Goal: Task Accomplishment & Management: Use online tool/utility

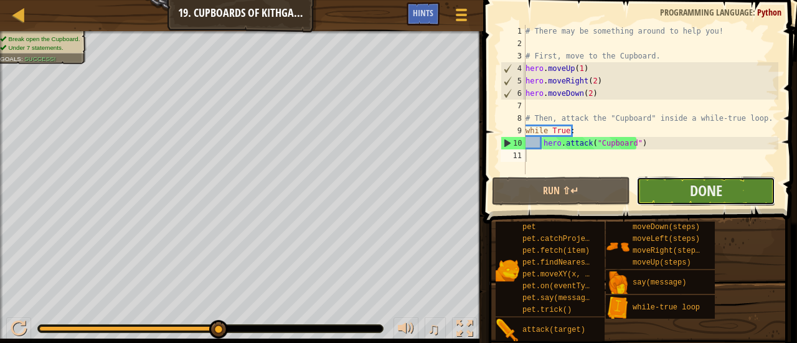
click at [678, 186] on button "Done" at bounding box center [705, 191] width 139 height 29
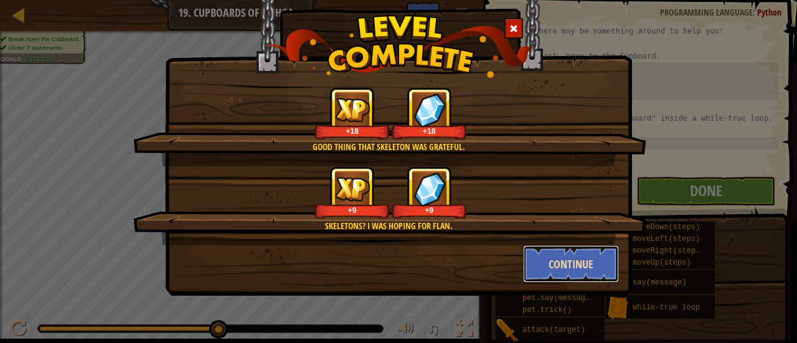
click at [567, 263] on button "Continue" at bounding box center [571, 263] width 96 height 37
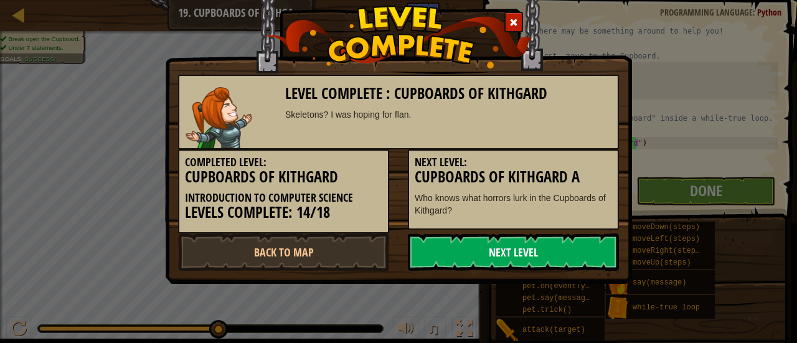
click at [480, 245] on link "Next Level" at bounding box center [513, 251] width 211 height 37
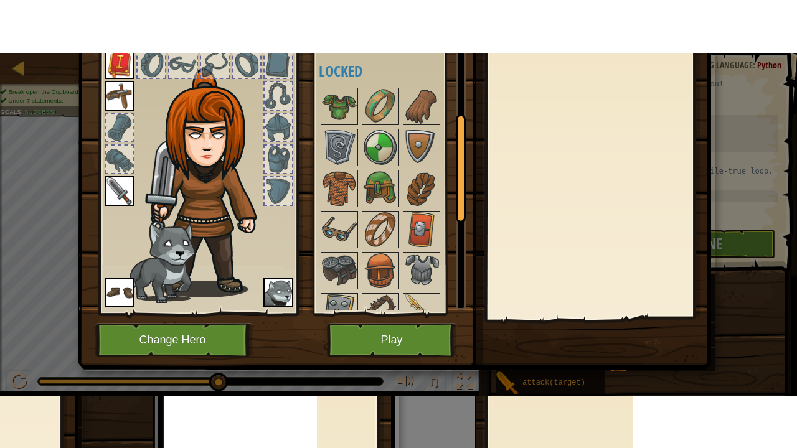
scroll to position [79, 0]
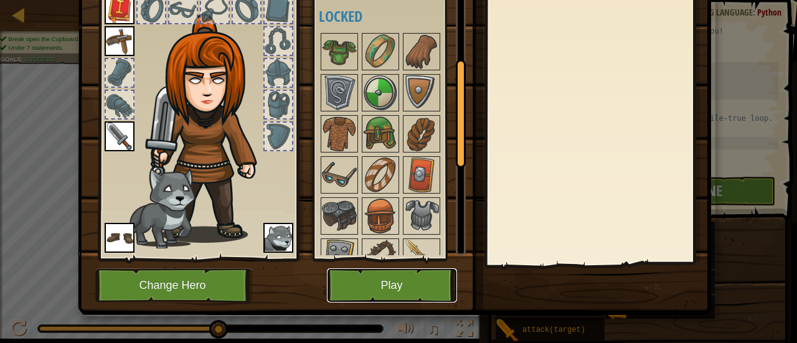
click at [428, 284] on button "Play" at bounding box center [392, 285] width 130 height 34
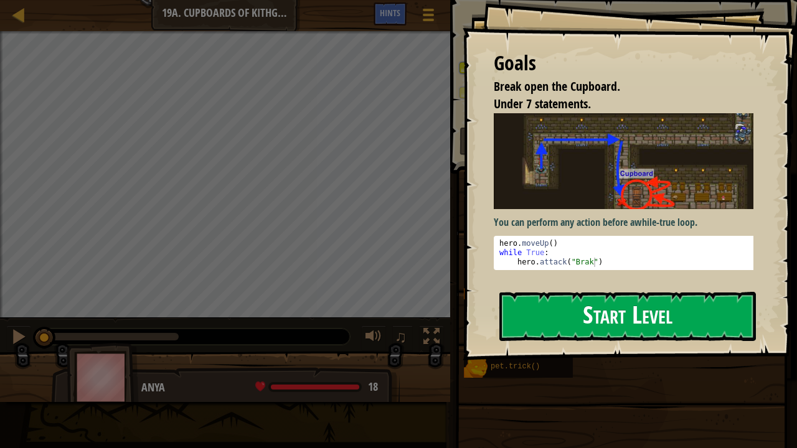
click at [653, 320] on button "Start Level" at bounding box center [627, 316] width 256 height 49
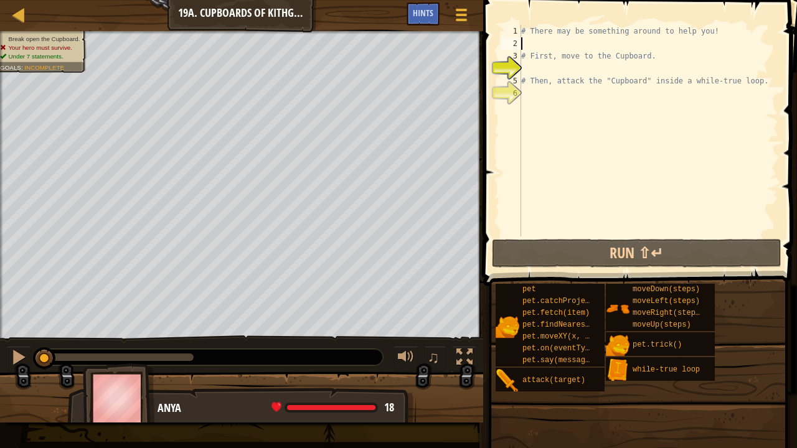
click at [543, 47] on div "# There may be something around to help you! # First, move to the Cupboard. # T…" at bounding box center [647, 143] width 259 height 236
click at [535, 67] on div "# There may be something around to help you! # First, move to the Cupboard. # T…" at bounding box center [647, 143] width 259 height 236
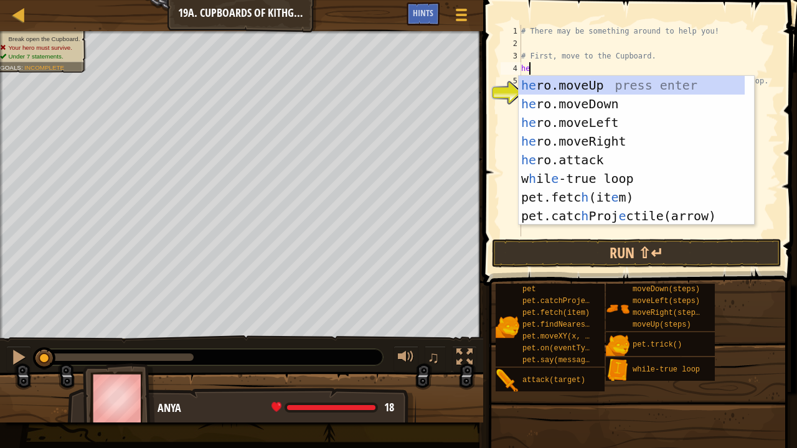
type textarea "her"
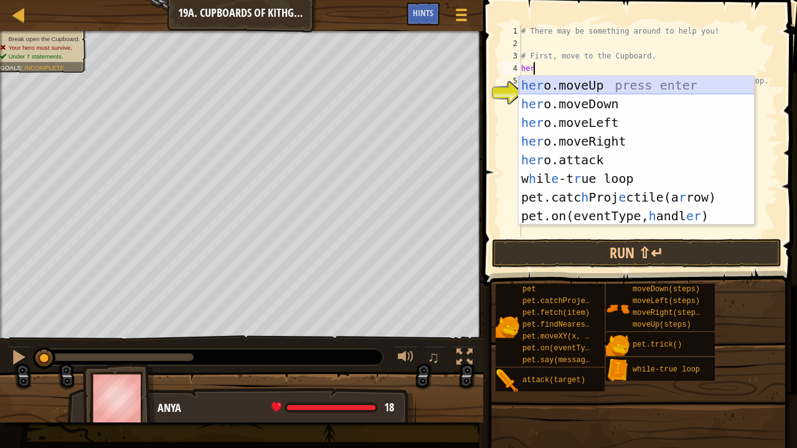
click at [581, 94] on div "her o.moveUp press enter her o.moveDown press enter her o.moveLeft press enter …" at bounding box center [636, 169] width 236 height 187
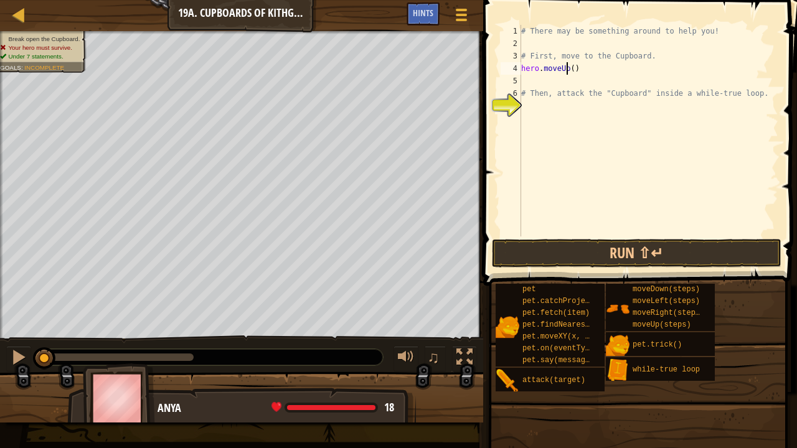
click at [567, 70] on div "# There may be something around to help you! # First, move to the Cupboard. her…" at bounding box center [647, 143] width 259 height 236
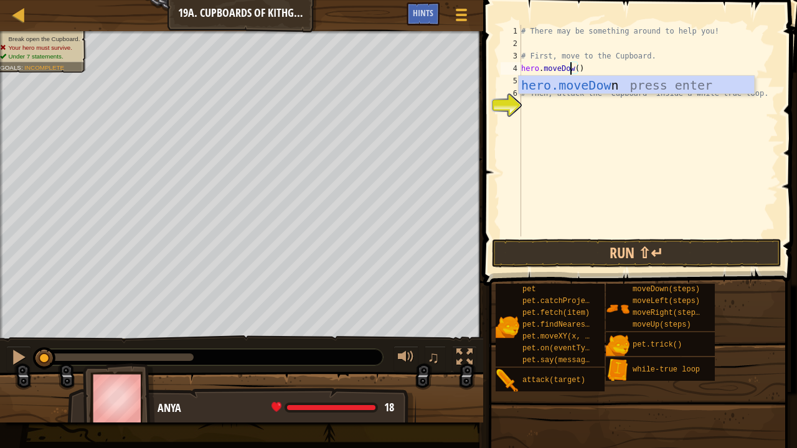
scroll to position [6, 4]
click at [577, 68] on div "# There may be something around to help you! # First, move to the Cupboard. her…" at bounding box center [647, 143] width 259 height 236
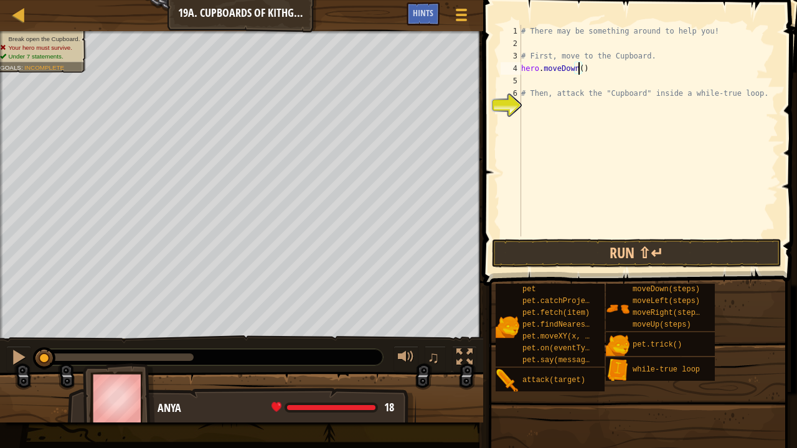
type textarea "hero.moveDown(1)"
click at [533, 85] on div "# There may be something around to help you! # First, move to the Cupboard. her…" at bounding box center [647, 143] width 259 height 236
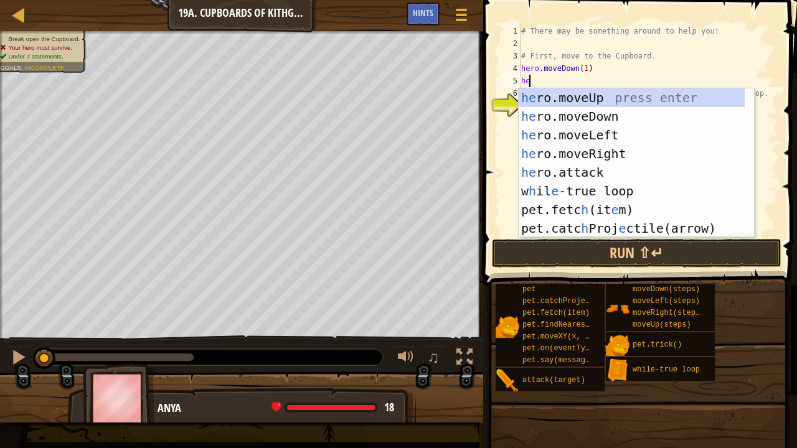
type textarea "her"
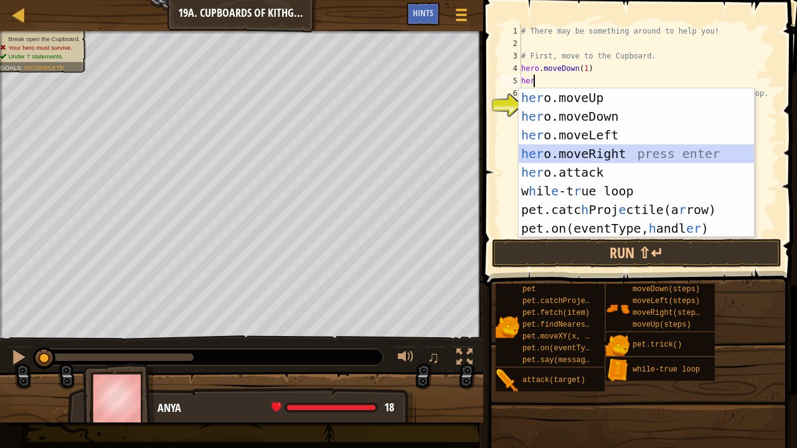
click at [578, 148] on div "her o.moveUp press enter her o.moveDown press enter her o.moveLeft press enter …" at bounding box center [636, 181] width 236 height 187
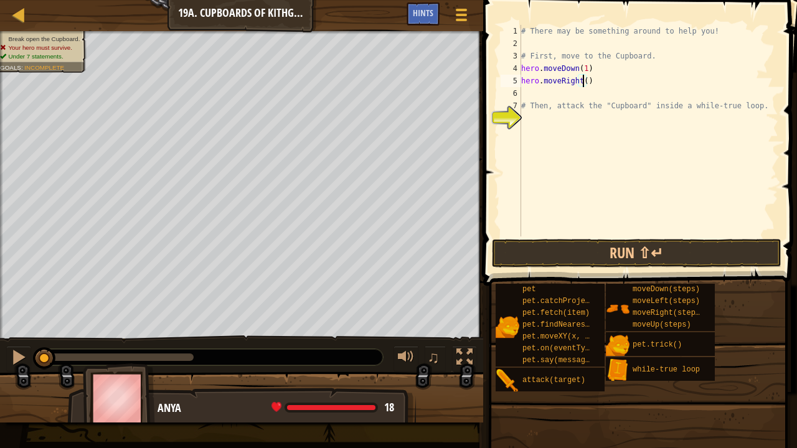
click at [583, 82] on div "# There may be something around to help you! # First, move to the Cupboard. her…" at bounding box center [647, 143] width 259 height 236
type textarea "hero.moveRight(2)"
click at [530, 95] on div "# There may be something around to help you! # First, move to the Cupboard. her…" at bounding box center [647, 143] width 259 height 236
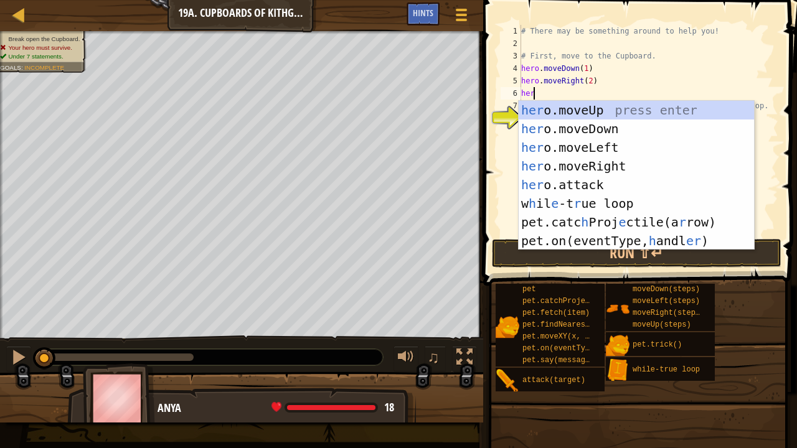
scroll to position [6, 0]
type textarea "hero"
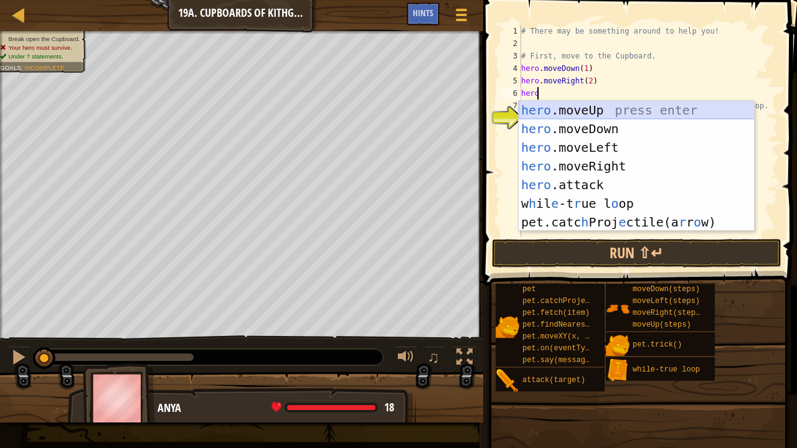
click at [542, 112] on div "hero .moveUp press enter hero .moveDown press enter hero .moveLeft press enter …" at bounding box center [636, 185] width 236 height 168
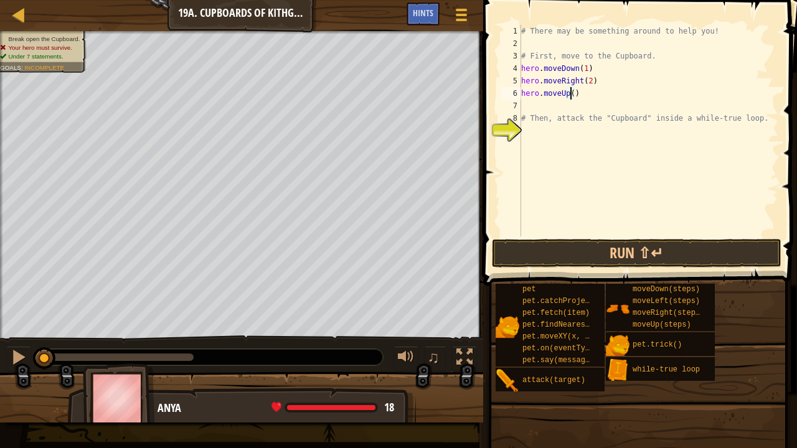
click at [570, 91] on div "# There may be something around to help you! # First, move to the Cupboard. her…" at bounding box center [647, 143] width 259 height 236
type textarea "hero.moveUp(2)"
click at [545, 104] on div "# There may be something around to help you! # First, move to the Cupboard. her…" at bounding box center [647, 143] width 259 height 236
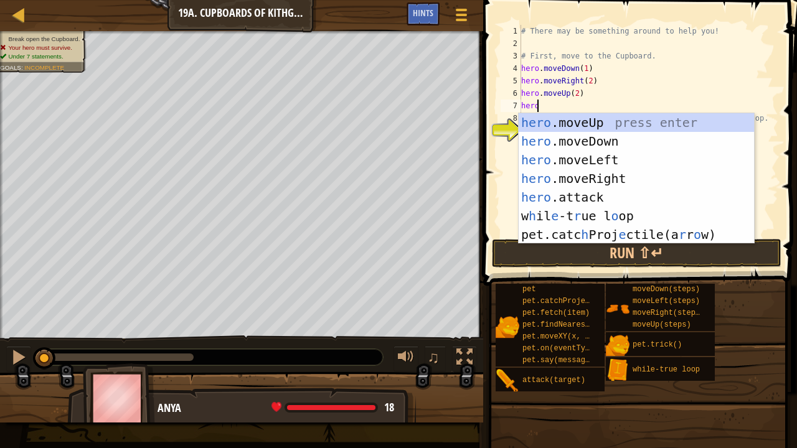
scroll to position [6, 1]
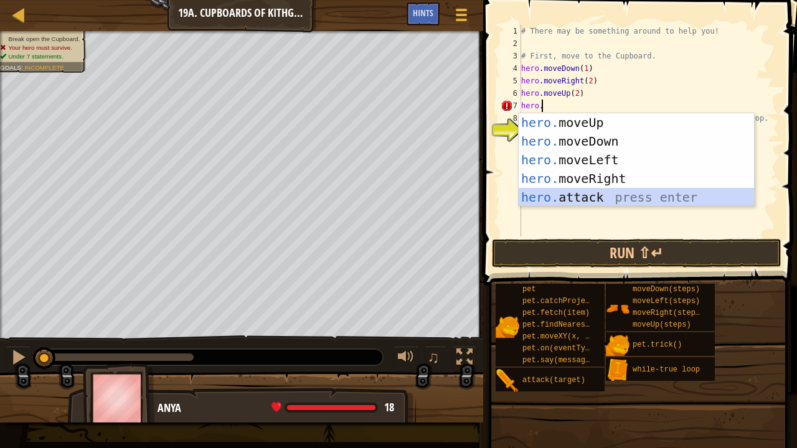
click at [573, 199] on div "hero. moveUp press enter hero. moveDown press enter hero. moveLeft press enter …" at bounding box center [636, 178] width 236 height 131
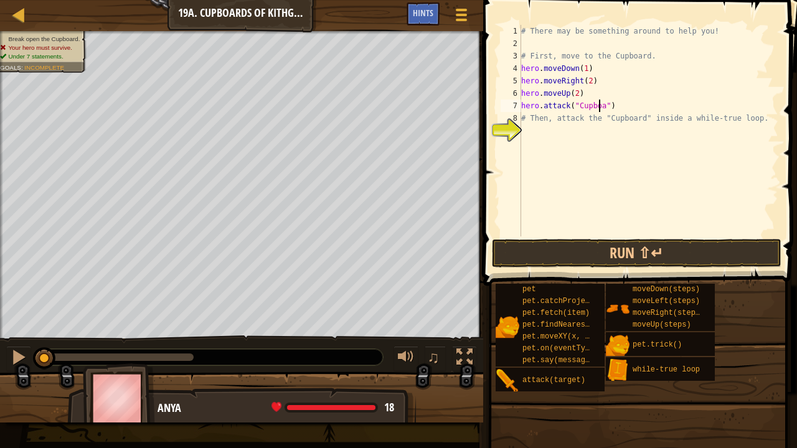
scroll to position [6, 7]
type textarea "hero.attack("Cupboard")"
click at [555, 124] on div "# There may be something around to help you! # First, move to the Cupboard. her…" at bounding box center [647, 143] width 259 height 236
click at [747, 122] on div "# There may be something around to help you! # First, move to the Cupboard. her…" at bounding box center [647, 143] width 259 height 236
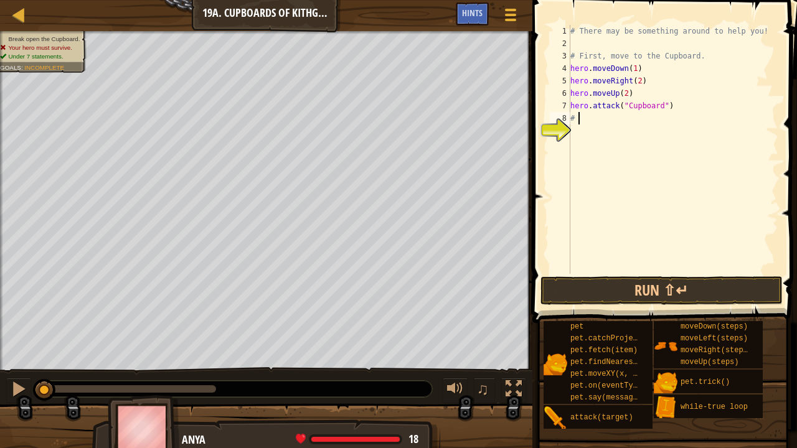
type textarea "#"
drag, startPoint x: 633, startPoint y: 297, endPoint x: 648, endPoint y: 298, distance: 15.6
click at [648, 298] on button "Run ⇧↵" at bounding box center [661, 290] width 242 height 29
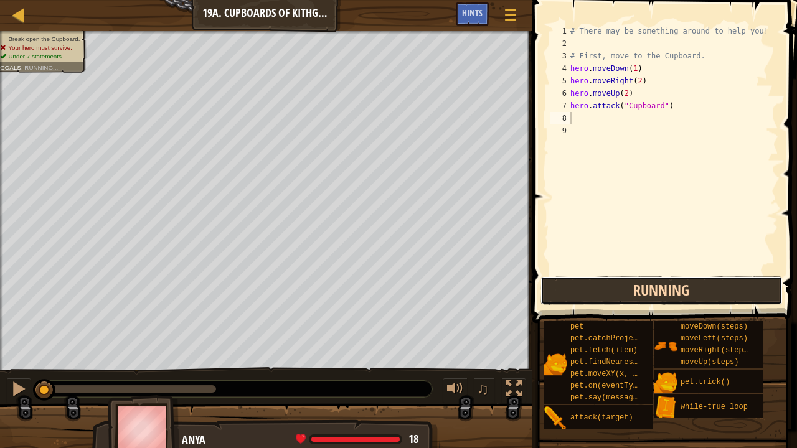
click at [648, 298] on button "Running" at bounding box center [661, 290] width 242 height 29
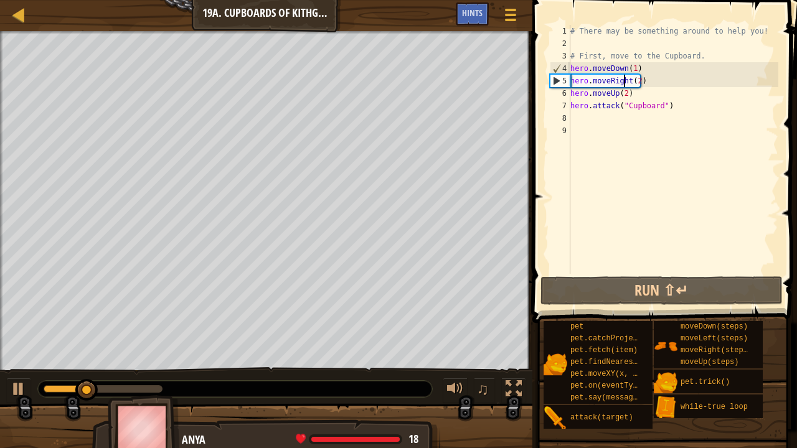
click at [623, 82] on div "# There may be something around to help you! # First, move to the Cupboard. her…" at bounding box center [673, 162] width 210 height 274
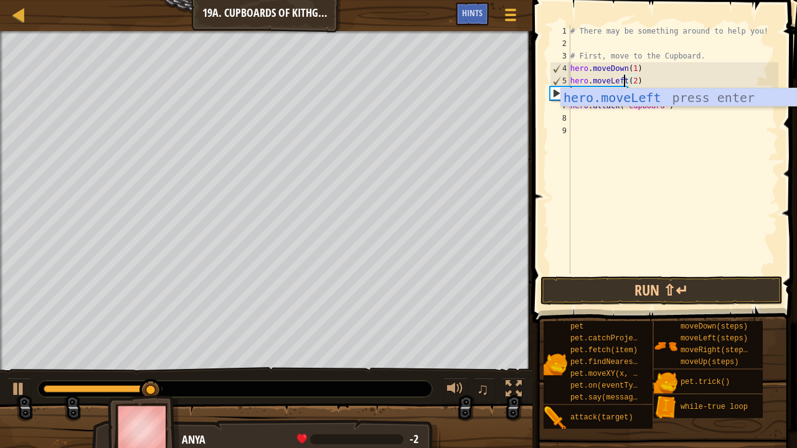
scroll to position [6, 4]
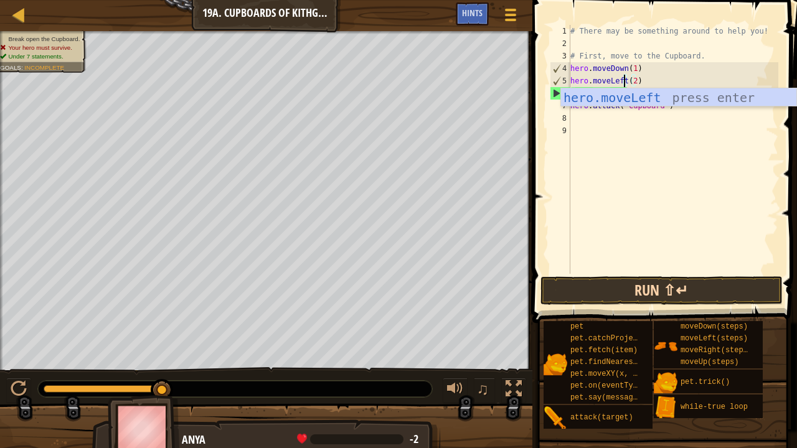
type textarea "hero.moveLeft(2)"
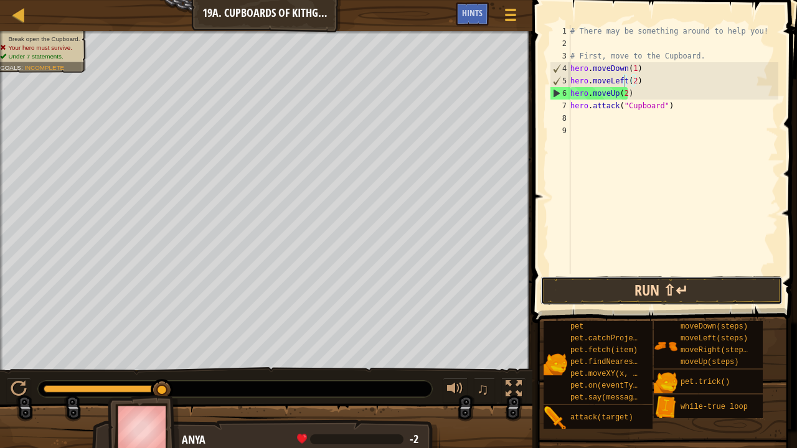
click at [690, 287] on button "Run ⇧↵" at bounding box center [661, 290] width 242 height 29
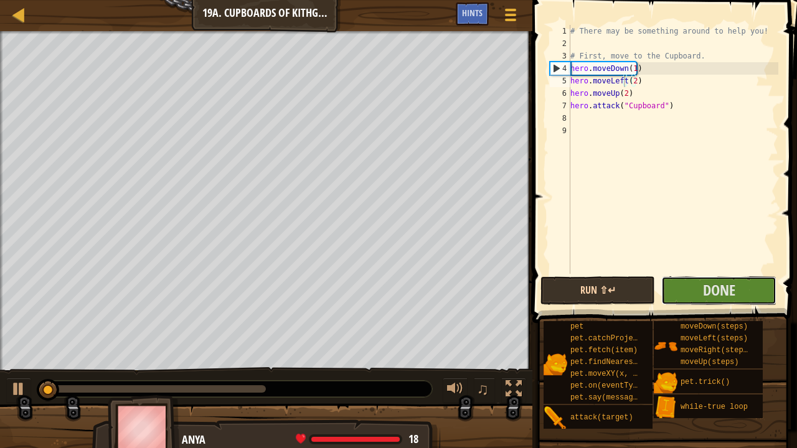
click at [690, 287] on button "Done" at bounding box center [718, 290] width 115 height 29
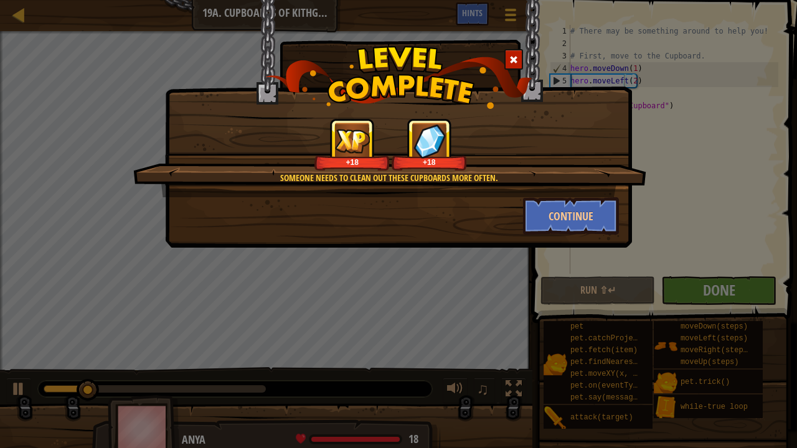
click at [512, 61] on span at bounding box center [513, 59] width 9 height 9
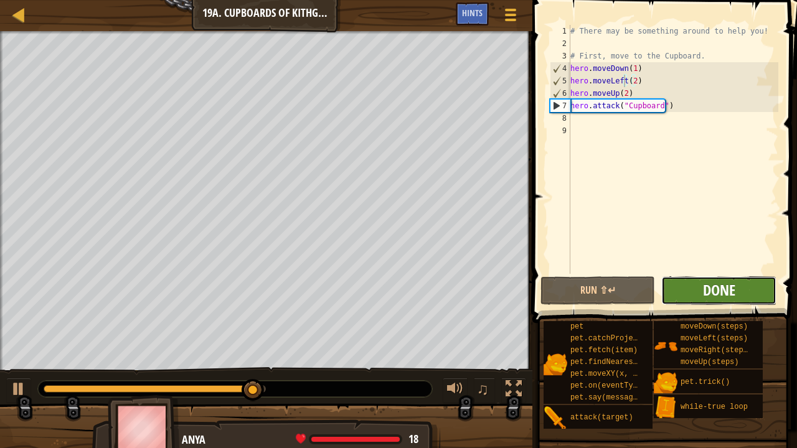
click at [716, 290] on span "Done" at bounding box center [719, 290] width 32 height 20
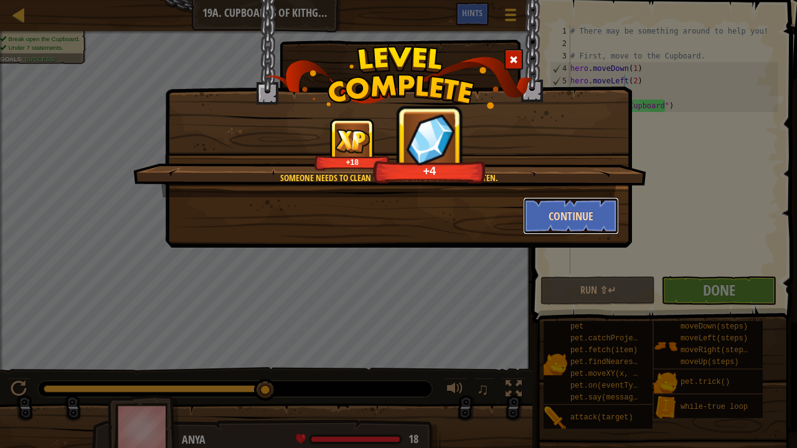
click at [551, 204] on button "Continue" at bounding box center [571, 215] width 96 height 37
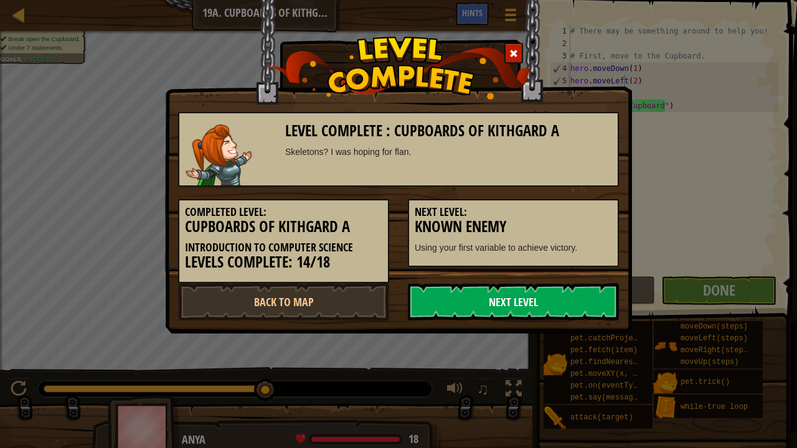
click at [564, 296] on link "Next Level" at bounding box center [513, 301] width 211 height 37
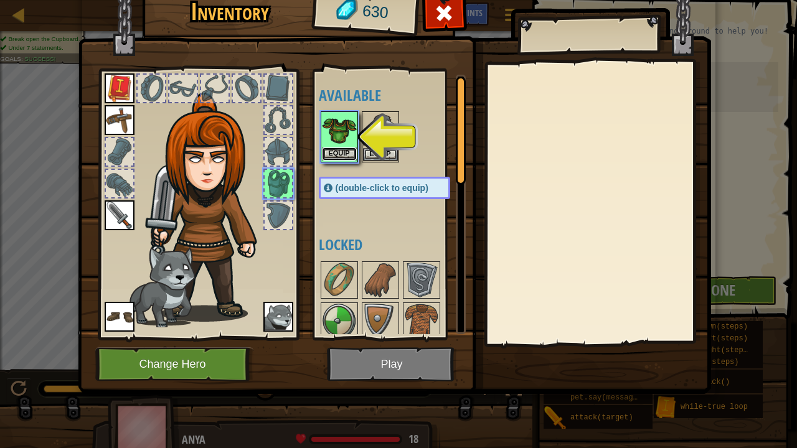
click at [327, 148] on button "Equip" at bounding box center [339, 153] width 35 height 13
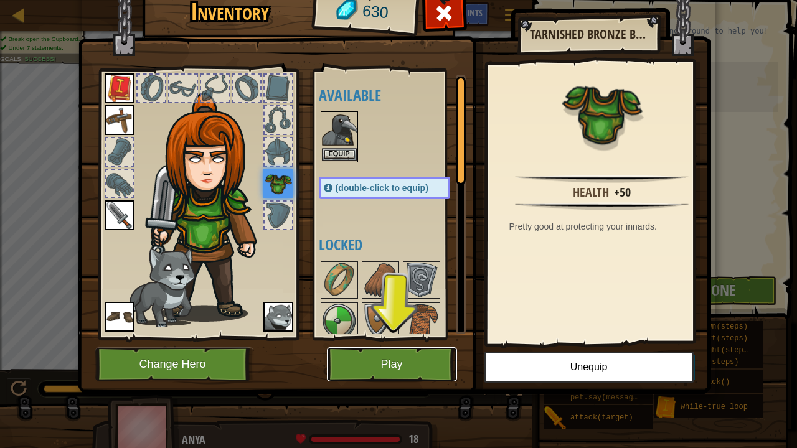
click at [366, 342] on button "Play" at bounding box center [392, 364] width 130 height 34
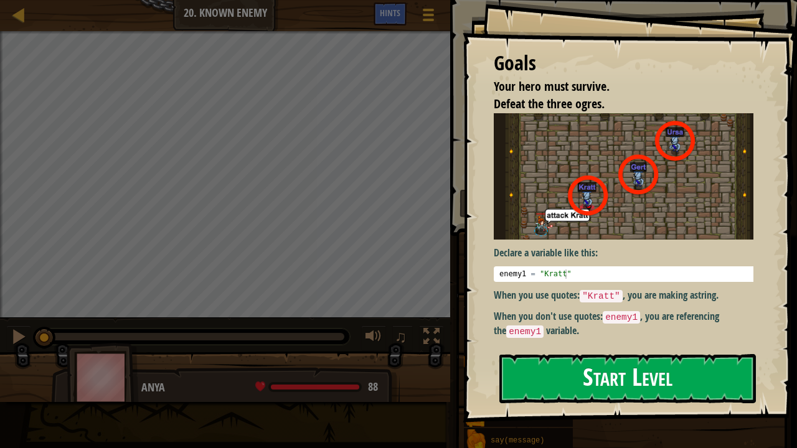
click at [551, 342] on button "Start Level" at bounding box center [627, 378] width 256 height 49
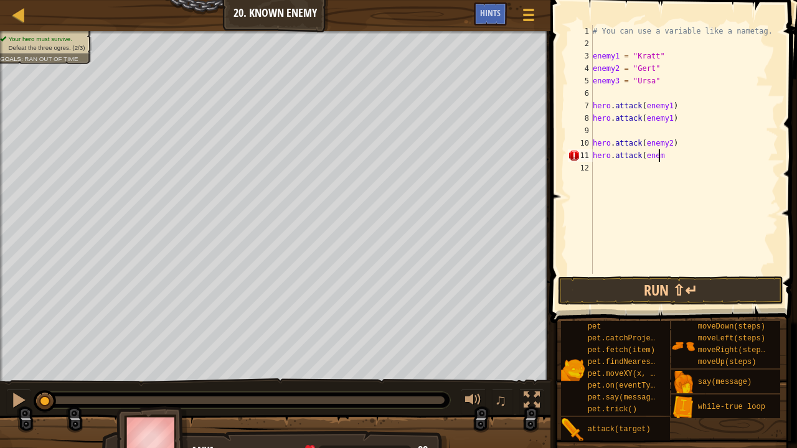
scroll to position [6, 5]
type textarea "hero.attack(enemy2)"
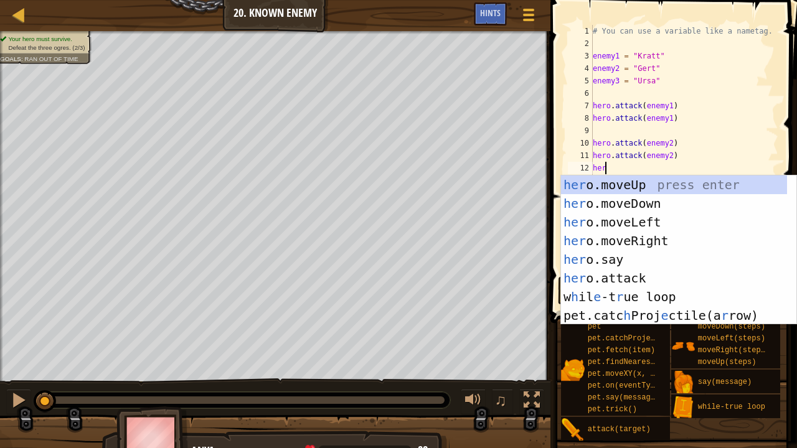
scroll to position [6, 1]
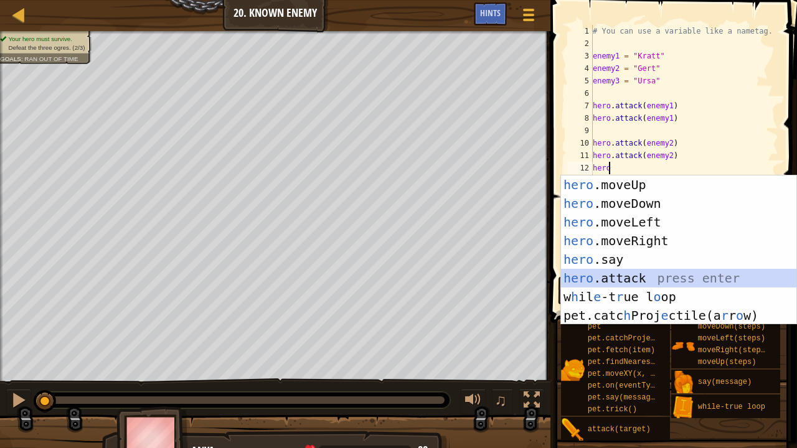
click at [622, 274] on div "hero .moveUp press enter hero .moveDown press enter hero .moveLeft press enter …" at bounding box center [679, 268] width 236 height 187
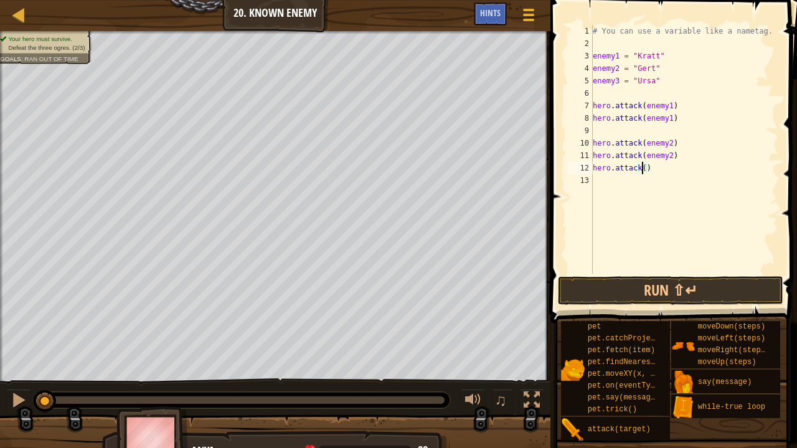
scroll to position [6, 4]
type textarea "hero.attack(enemy3)"
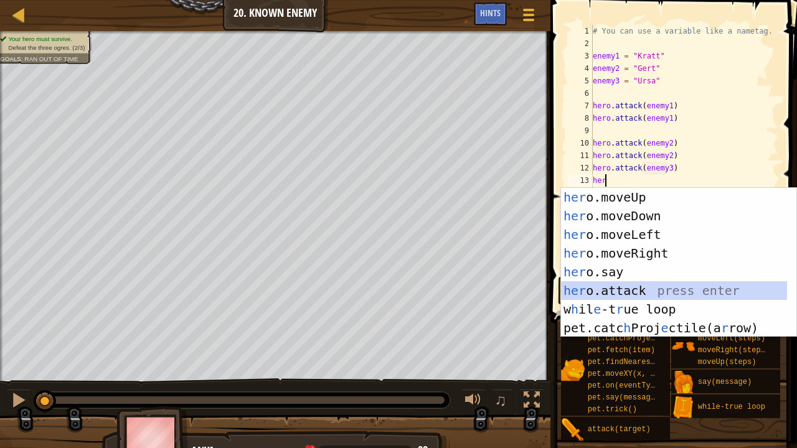
click at [624, 290] on div "her o.moveUp press enter her o.moveDown press enter her o.moveLeft press enter …" at bounding box center [674, 281] width 227 height 187
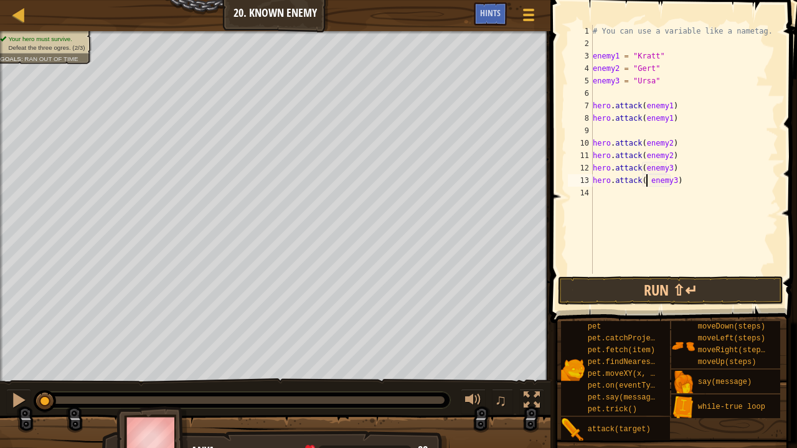
scroll to position [6, 6]
type textarea "hero.attack(enemy3)"
click at [662, 284] on button "Run ⇧↵" at bounding box center [670, 290] width 225 height 29
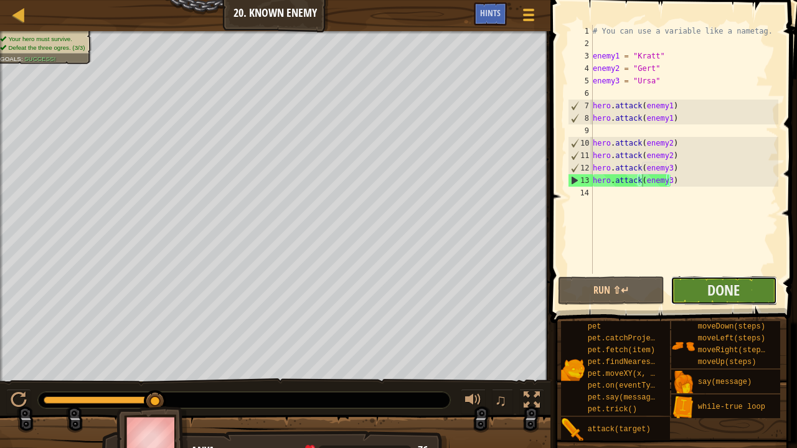
click at [703, 282] on button "Done" at bounding box center [723, 290] width 106 height 29
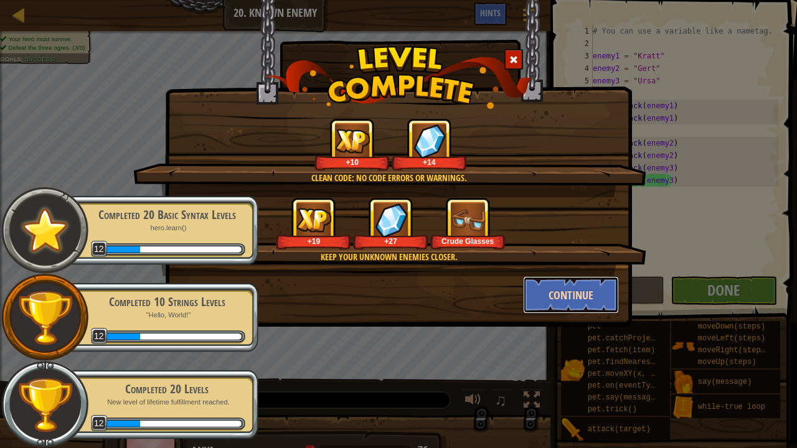
click at [570, 297] on button "Continue" at bounding box center [571, 294] width 96 height 37
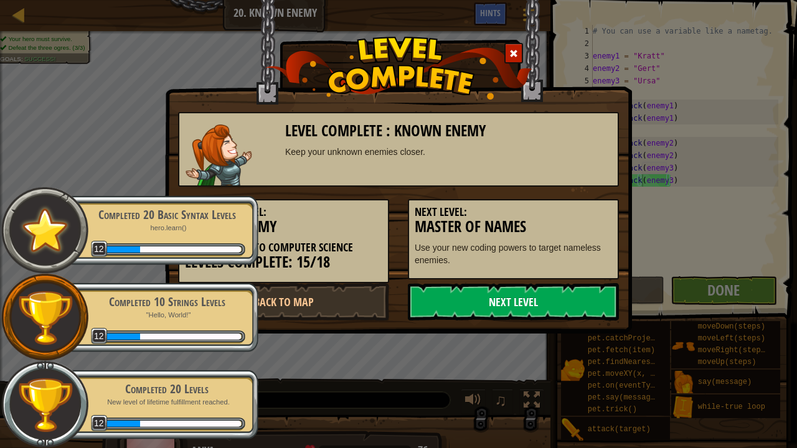
click at [551, 299] on link "Next Level" at bounding box center [513, 301] width 211 height 37
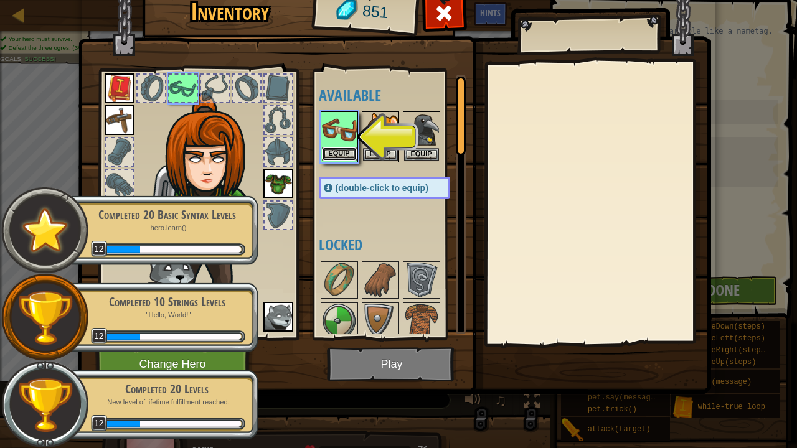
click at [332, 154] on button "Equip" at bounding box center [339, 153] width 35 height 13
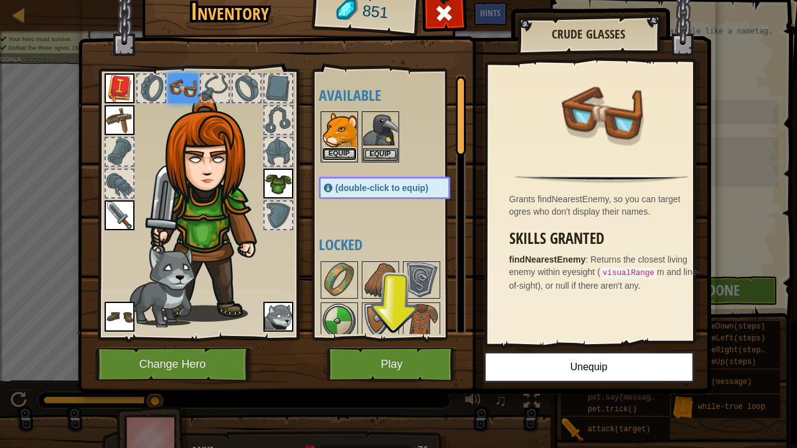
click at [339, 151] on button "Equip" at bounding box center [339, 153] width 35 height 13
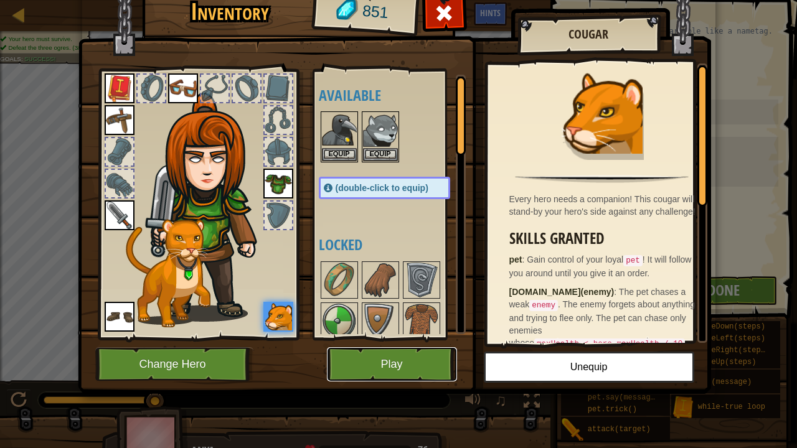
click at [370, 342] on button "Play" at bounding box center [392, 364] width 130 height 34
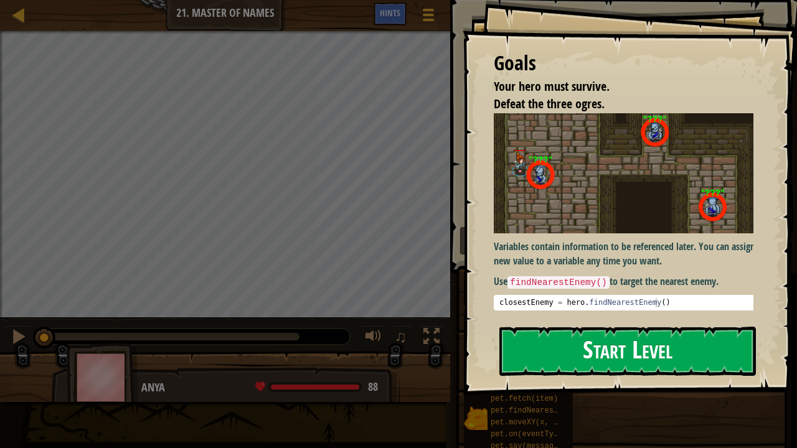
click at [549, 342] on button "Start Level" at bounding box center [627, 351] width 256 height 49
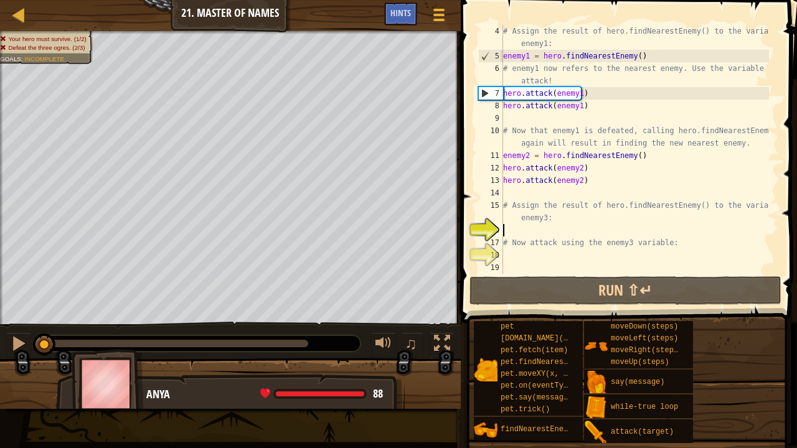
scroll to position [6, 0]
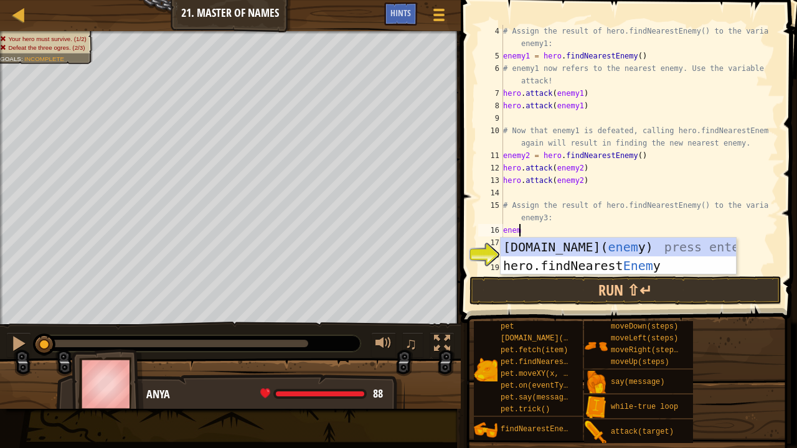
type textarea "enemy"
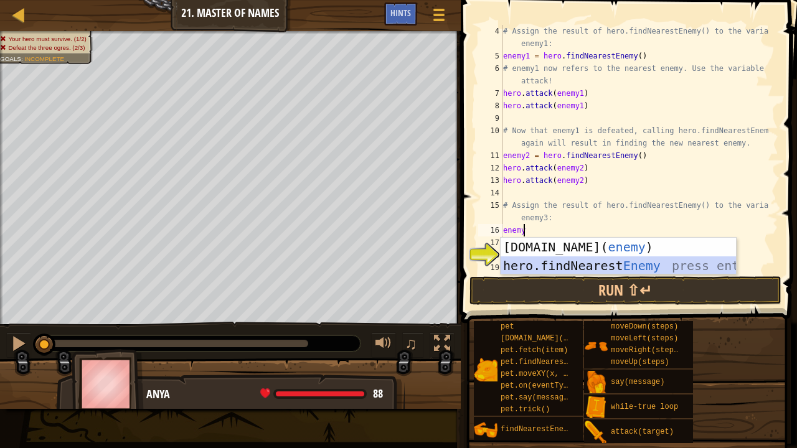
click at [541, 271] on div "[DOMAIN_NAME]( enemy ) press enter hero.findNearest Enemy press enter" at bounding box center [618, 275] width 236 height 75
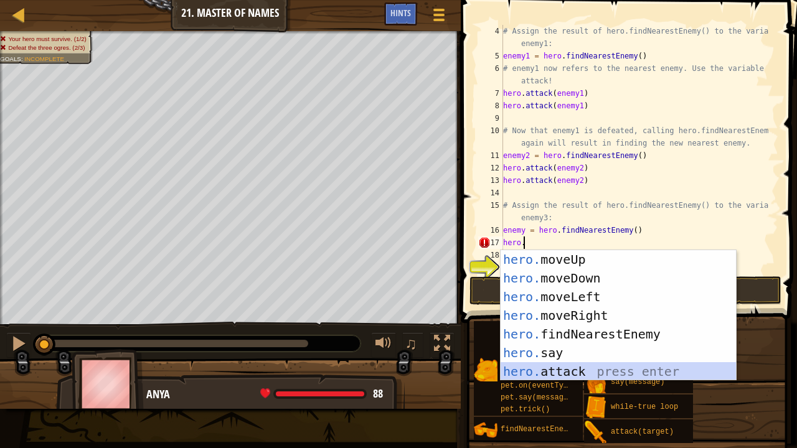
click at [554, 342] on div "hero. moveUp press enter hero. moveDown press enter hero. moveLeft press enter …" at bounding box center [618, 334] width 236 height 168
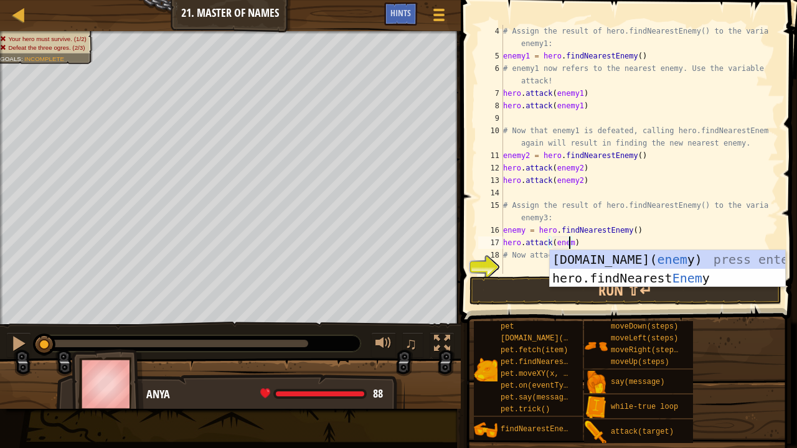
scroll to position [6, 5]
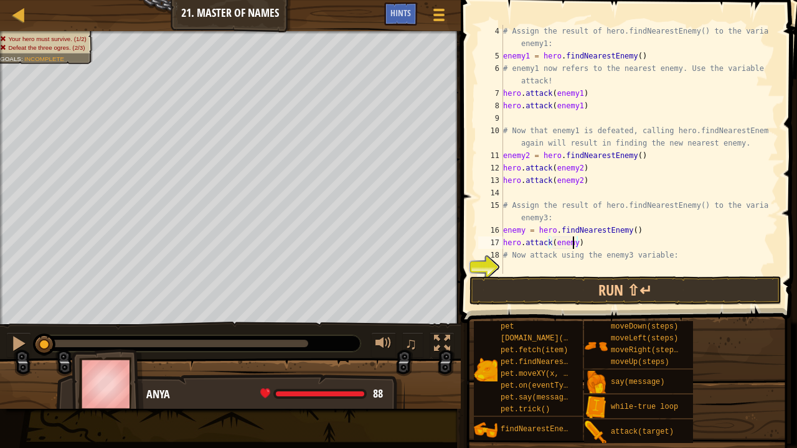
type textarea "hero.attack(enemy3)"
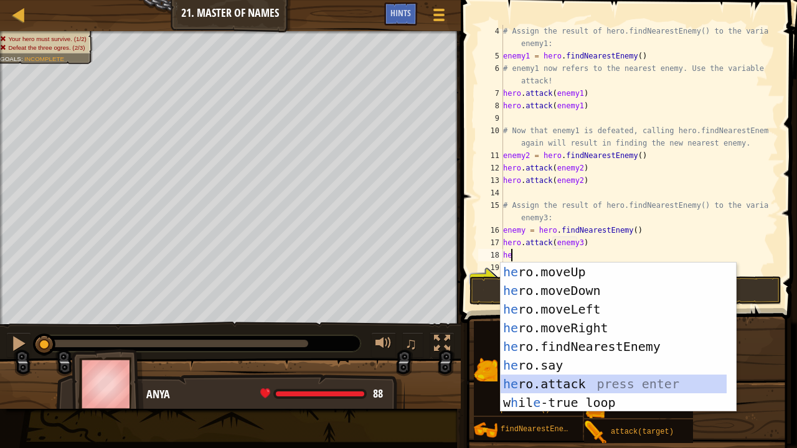
click at [563, 342] on div "he ro.moveUp press enter he ro.moveDown press enter he ro.moveLeft press enter …" at bounding box center [613, 356] width 227 height 187
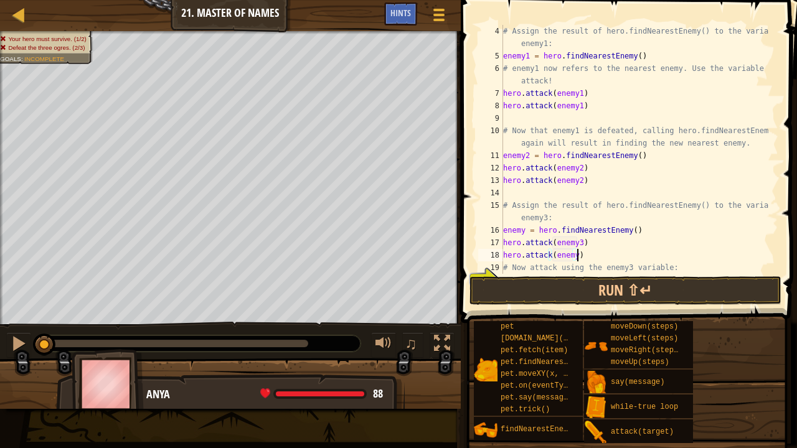
click at [581, 254] on div "# Assign the result of hero.findNearestEnemy() to the variable enemy1: enemy1 =…" at bounding box center [634, 168] width 268 height 286
click at [571, 255] on div "# Assign the result of hero.findNearestEnemy() to the variable enemy1: enemy1 =…" at bounding box center [634, 168] width 268 height 286
click at [586, 286] on button "Run ⇧↵" at bounding box center [625, 290] width 312 height 29
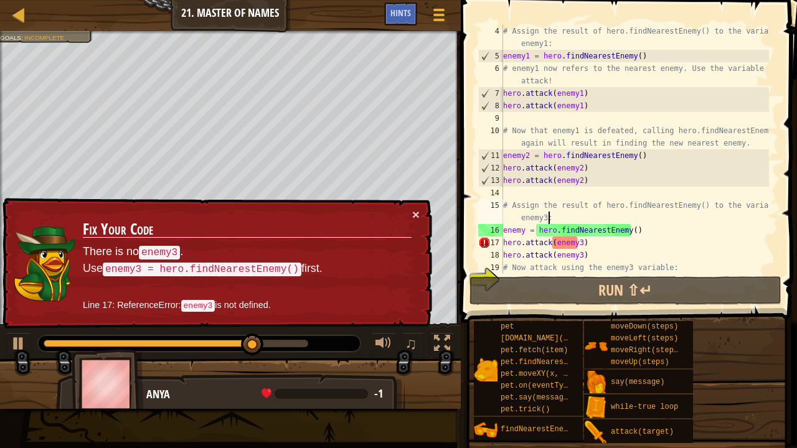
click at [549, 218] on div "# Assign the result of hero.findNearestEnemy() to the variable enemy1: enemy1 =…" at bounding box center [634, 168] width 268 height 286
click at [573, 243] on div "# Assign the result of hero.findNearestEnemy() to the variable enemy1: enemy1 =…" at bounding box center [634, 168] width 268 height 286
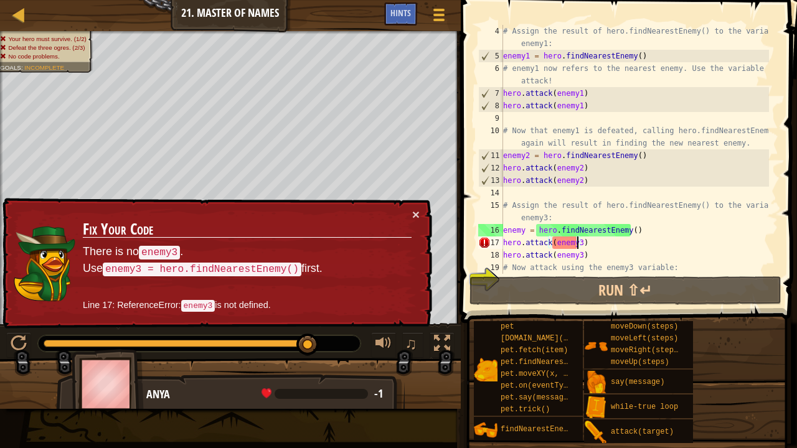
scroll to position [6, 5]
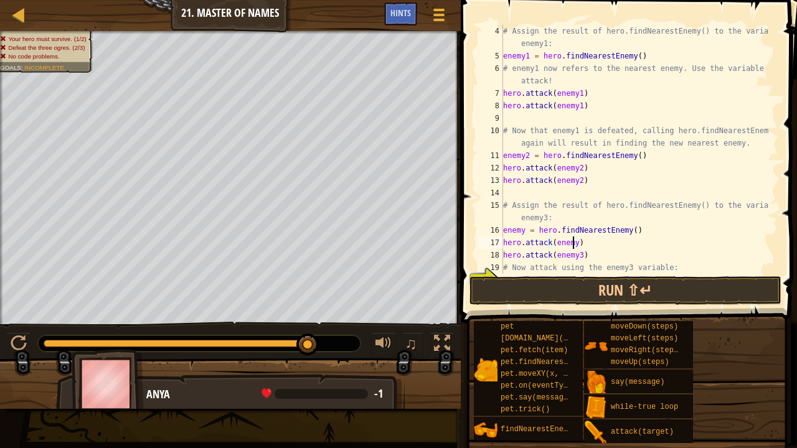
click at [576, 258] on div "# Assign the result of hero.findNearestEnemy() to the variable enemy1: enemy1 =…" at bounding box center [634, 168] width 268 height 286
type textarea "hero.attack(enemy)"
click at [636, 283] on button "Run ⇧↵" at bounding box center [625, 290] width 312 height 29
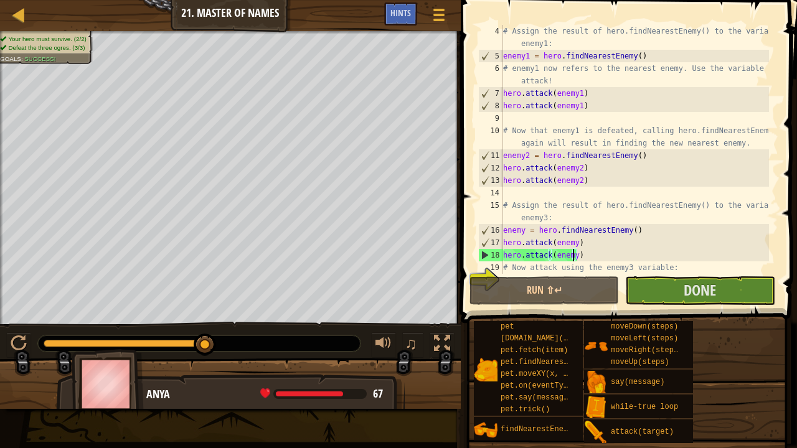
scroll to position [62, 0]
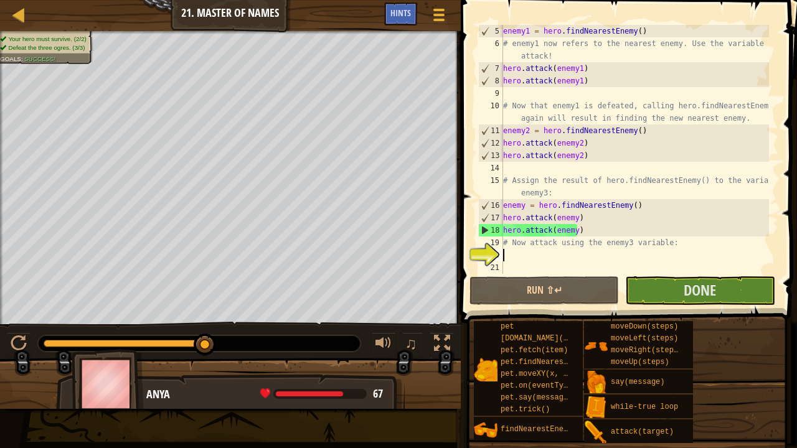
click at [518, 256] on div "enemy1 = hero . findNearestEnemy ( ) # enemy1 now refers to the nearest enemy. …" at bounding box center [634, 162] width 268 height 274
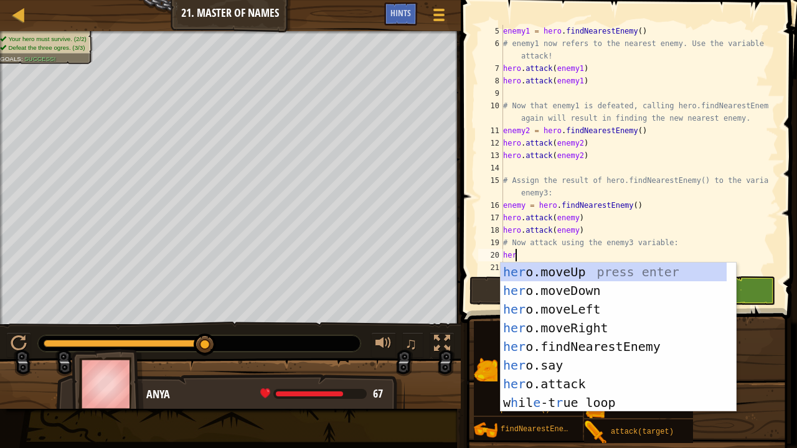
scroll to position [6, 1]
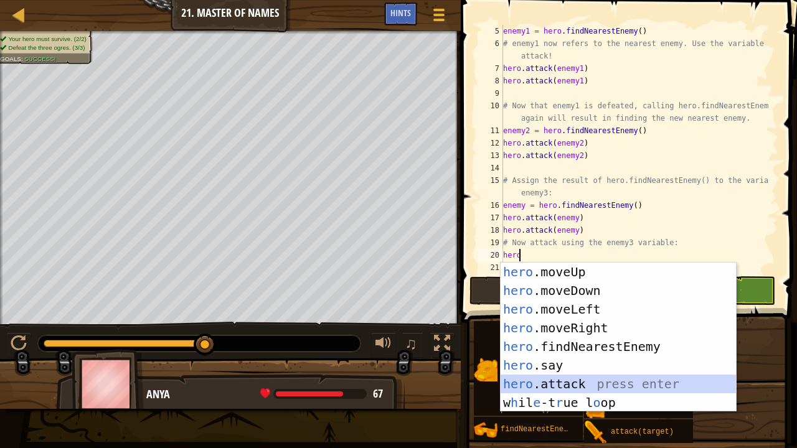
click at [559, 342] on div "hero .moveUp press enter hero .moveDown press enter hero .moveLeft press enter …" at bounding box center [618, 356] width 236 height 187
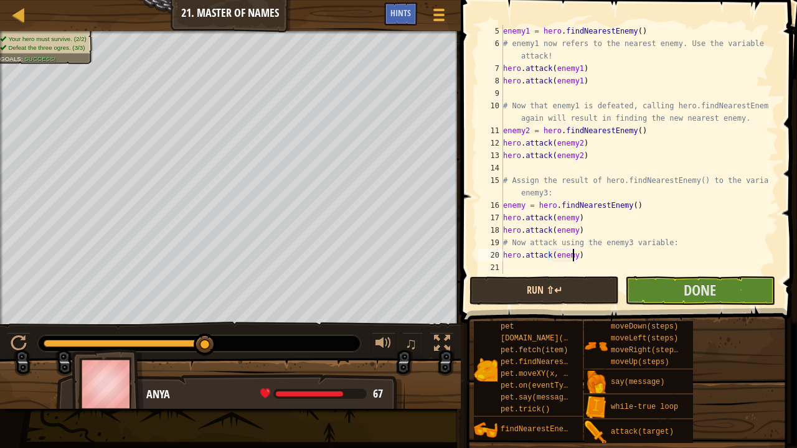
type textarea "hero.attack(enemy3)"
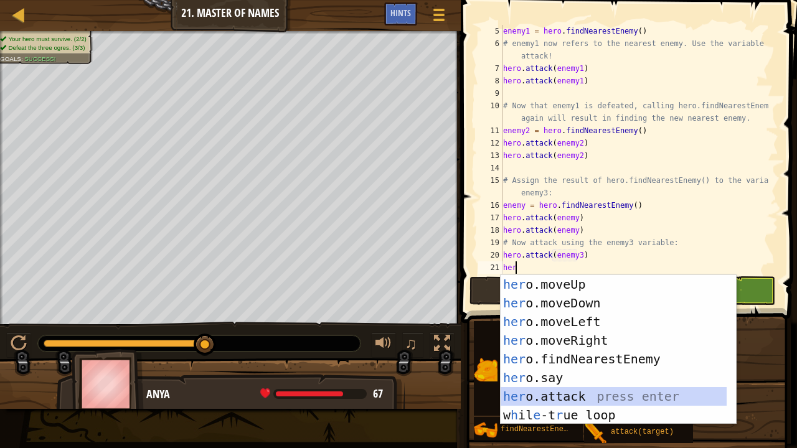
click at [576, 342] on div "her o.moveUp press enter her o.moveDown press enter her o.moveLeft press enter …" at bounding box center [613, 368] width 227 height 187
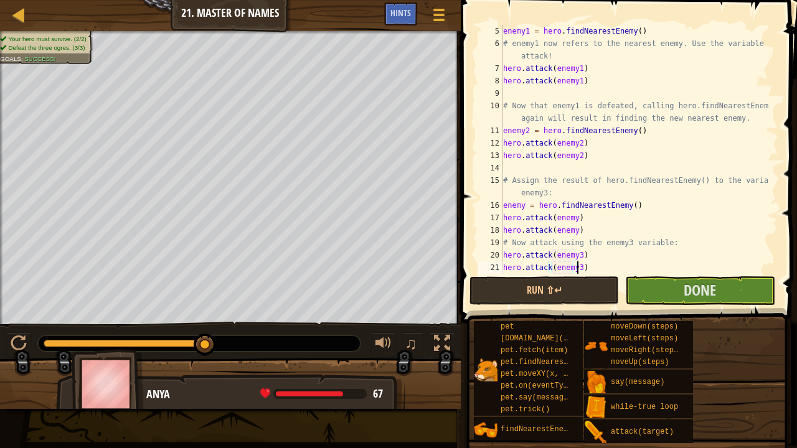
scroll to position [6, 6]
type textarea "hero.attack(enemy3)"
click at [674, 294] on button "Done" at bounding box center [699, 290] width 149 height 29
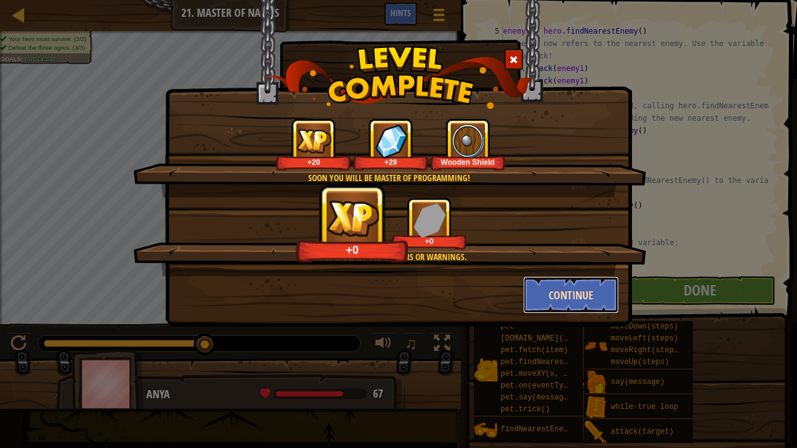
click at [575, 299] on button "Continue" at bounding box center [571, 294] width 96 height 37
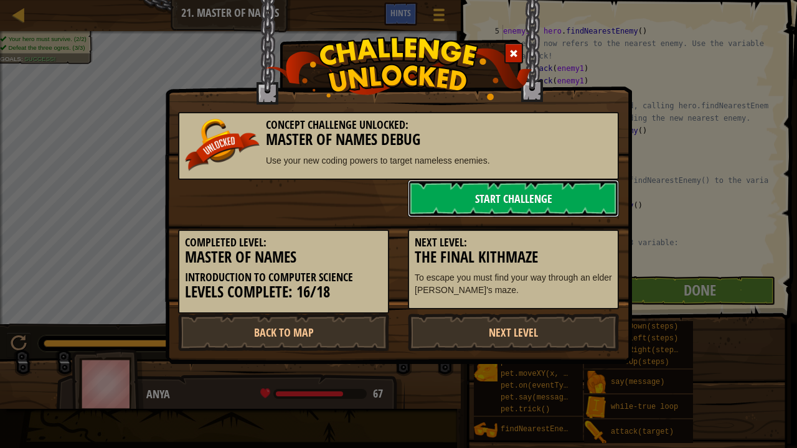
click at [497, 197] on link "Start Challenge" at bounding box center [513, 198] width 211 height 37
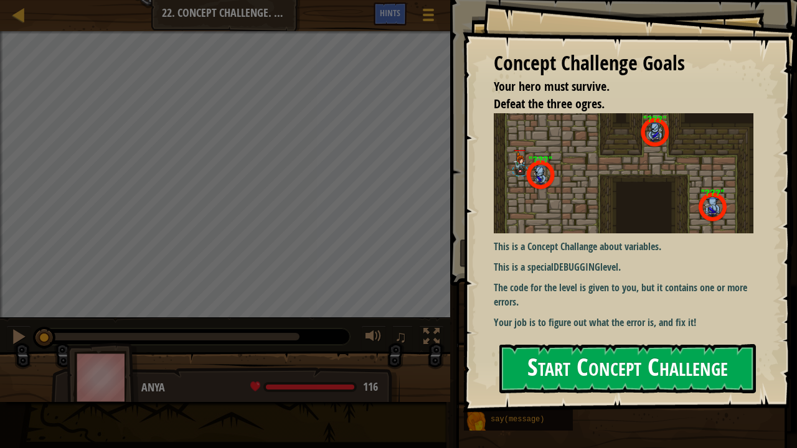
click at [661, 342] on button "Start Concept Challenge" at bounding box center [627, 368] width 256 height 49
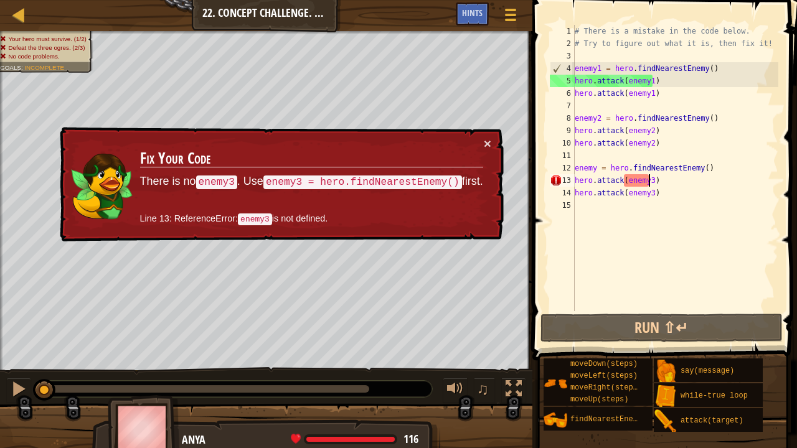
click at [648, 183] on div "# There is a mistake in the code below. # Try to figure out what it is, then fi…" at bounding box center [675, 180] width 206 height 311
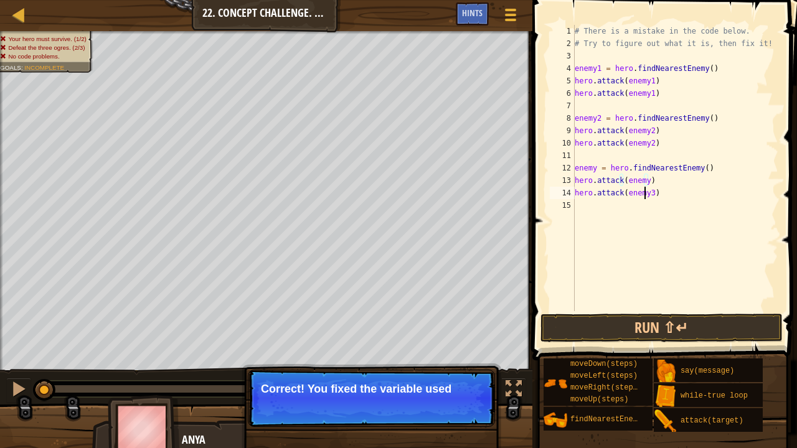
click at [645, 192] on div "# There is a mistake in the code below. # Try to figure out what it is, then fi…" at bounding box center [675, 180] width 206 height 311
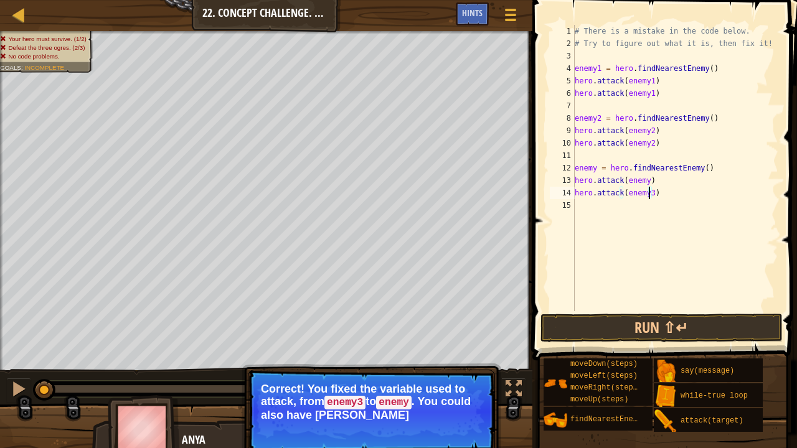
type textarea "hero.attack(enemy)"
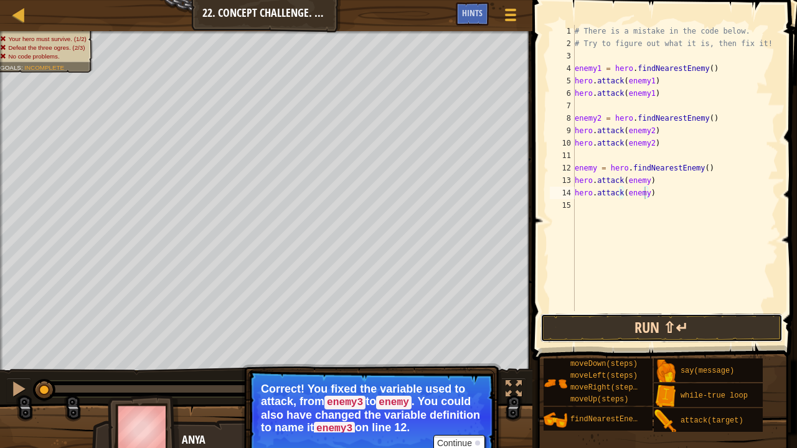
click at [650, 328] on button "Run ⇧↵" at bounding box center [661, 328] width 242 height 29
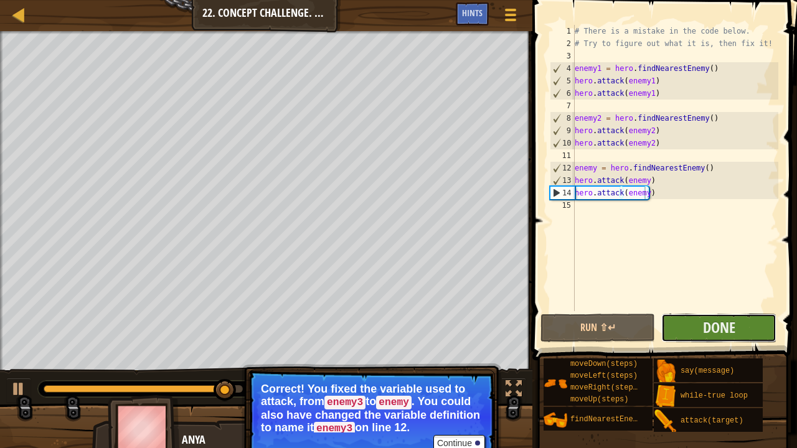
click at [696, 330] on button "Done" at bounding box center [718, 328] width 115 height 29
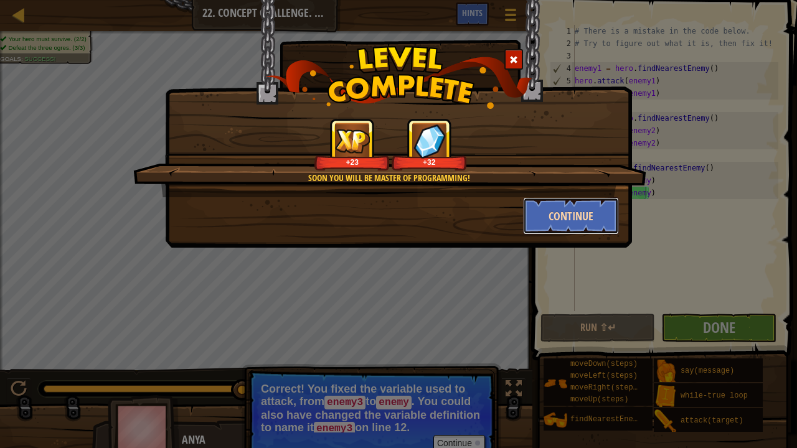
click at [577, 214] on button "Continue" at bounding box center [571, 215] width 96 height 37
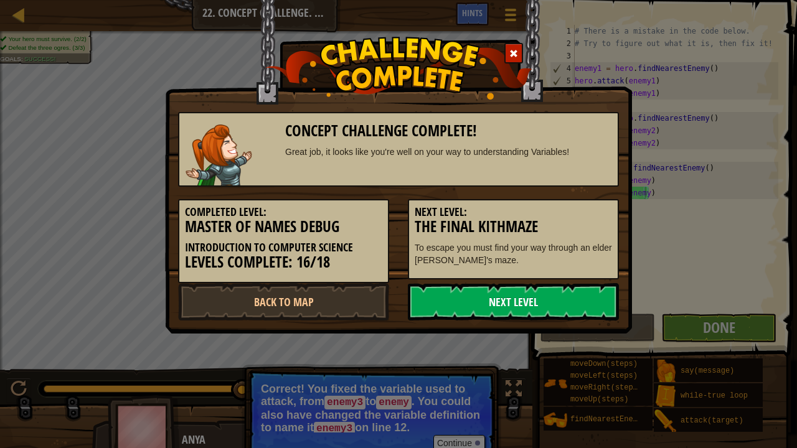
click at [507, 312] on link "Next Level" at bounding box center [513, 301] width 211 height 37
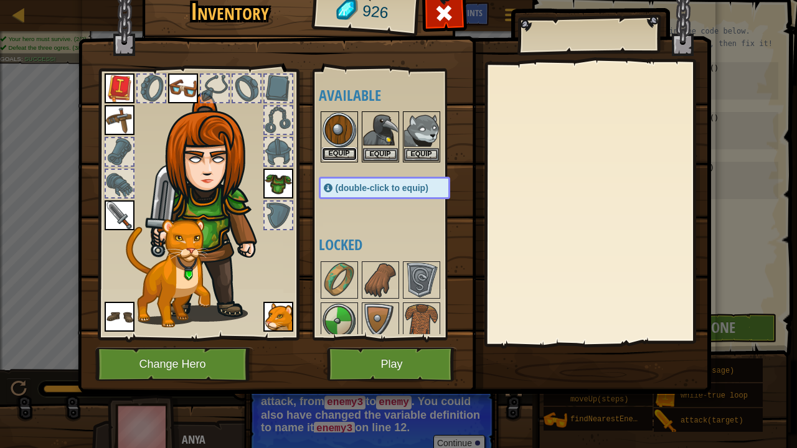
click at [345, 148] on button "Equip" at bounding box center [339, 153] width 35 height 13
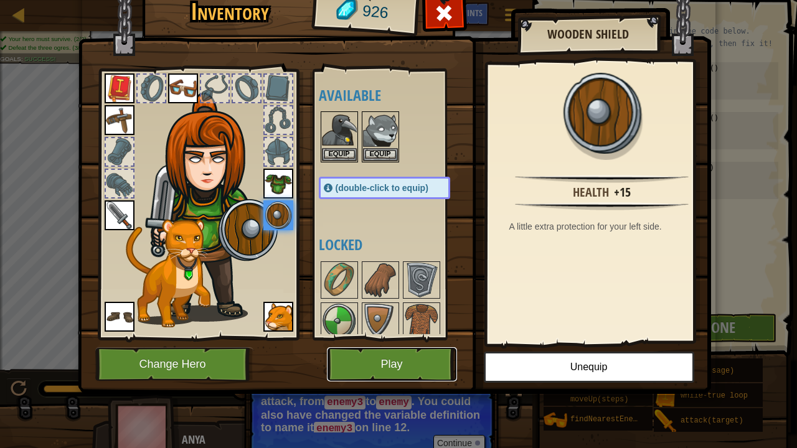
click at [368, 342] on button "Play" at bounding box center [392, 364] width 130 height 34
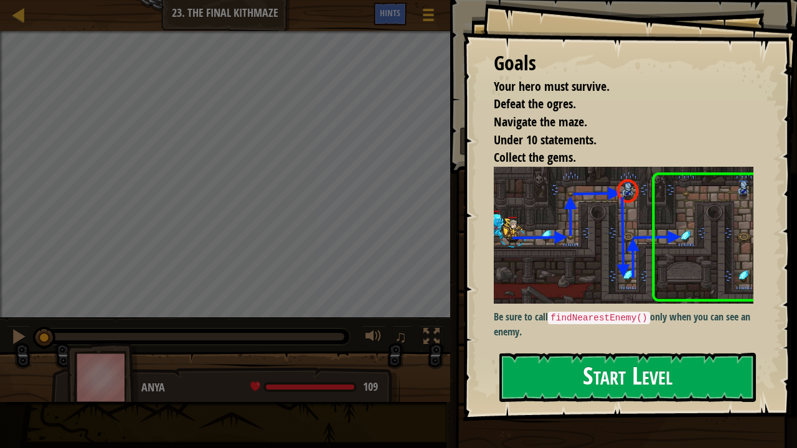
click at [569, 342] on button "Start Level" at bounding box center [627, 377] width 256 height 49
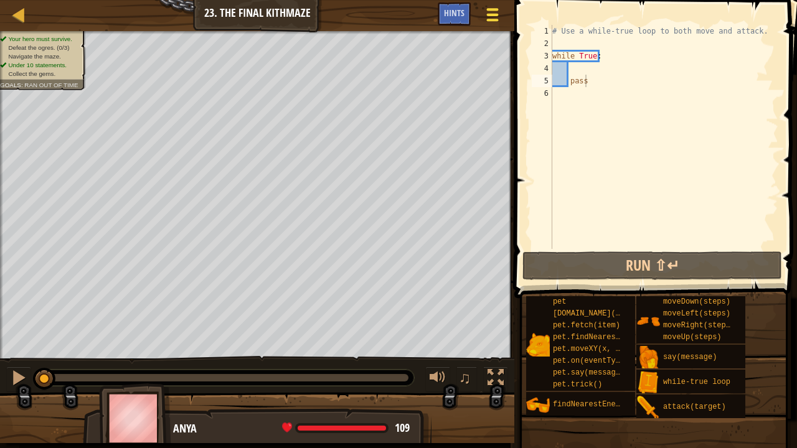
click at [492, 15] on span at bounding box center [493, 15] width 12 height 2
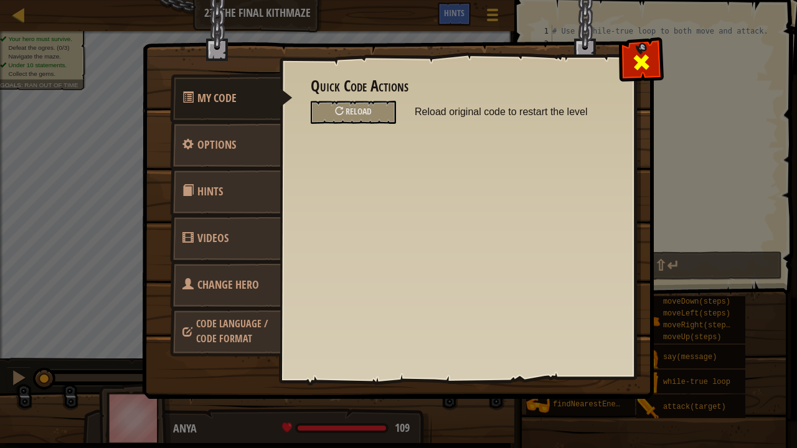
click at [633, 67] on span at bounding box center [641, 62] width 20 height 20
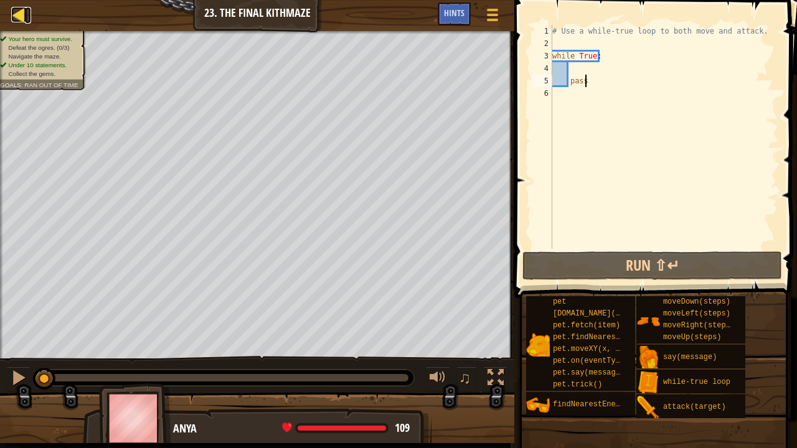
click at [21, 16] on div at bounding box center [19, 15] width 16 height 16
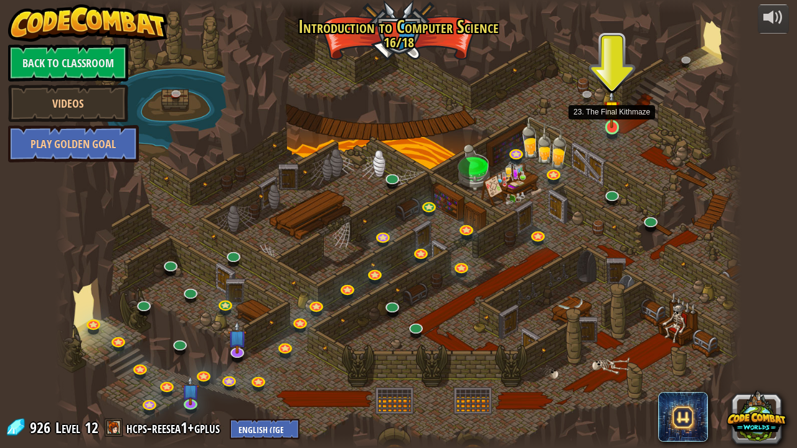
click at [607, 119] on img at bounding box center [611, 109] width 17 height 39
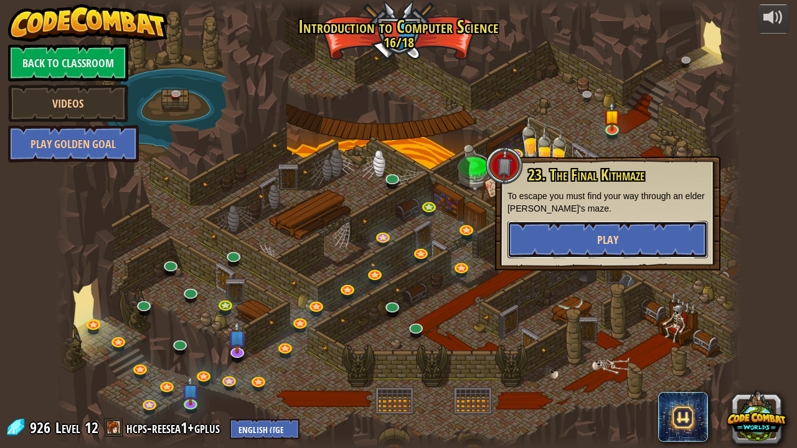
click at [575, 238] on button "Play" at bounding box center [607, 239] width 200 height 37
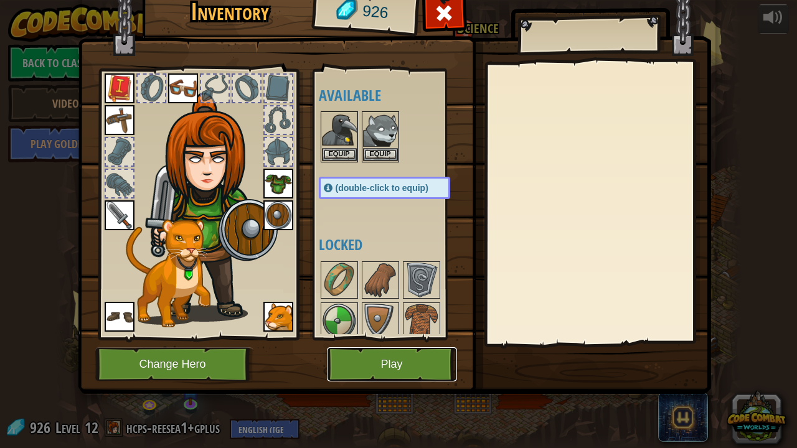
click at [413, 342] on button "Play" at bounding box center [392, 364] width 130 height 34
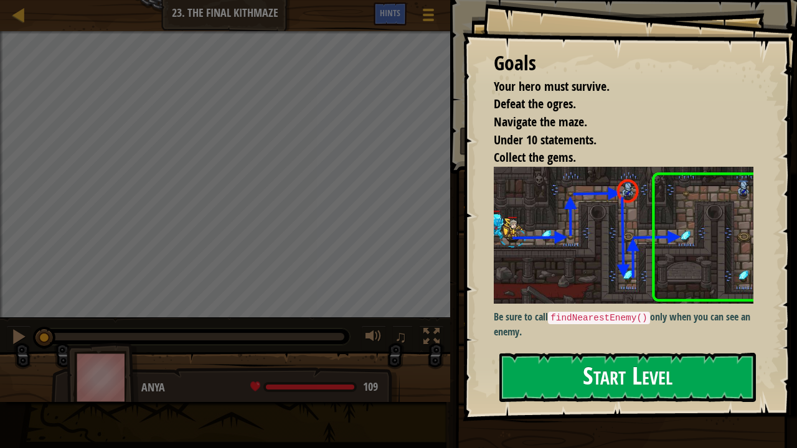
click at [534, 342] on button "Start Level" at bounding box center [627, 377] width 256 height 49
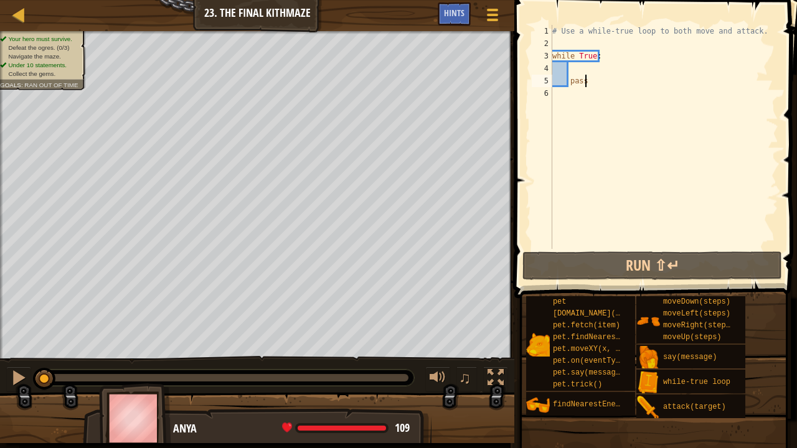
click at [574, 65] on div "# Use a while-true loop to both move and attack. while True : pass" at bounding box center [663, 149] width 228 height 249
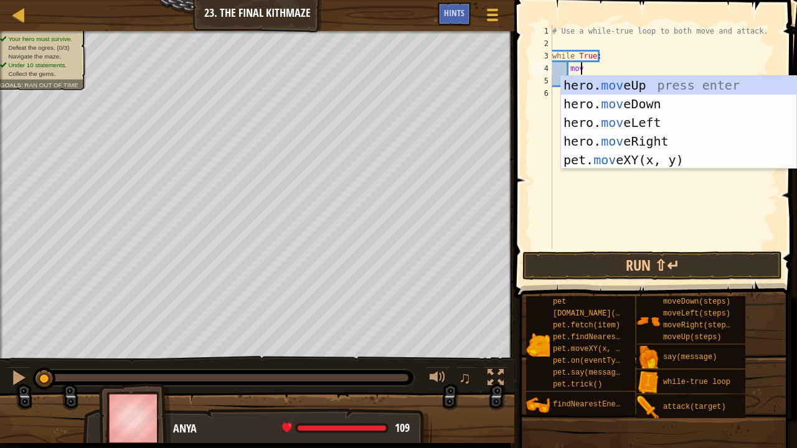
scroll to position [6, 2]
type textarea "mover"
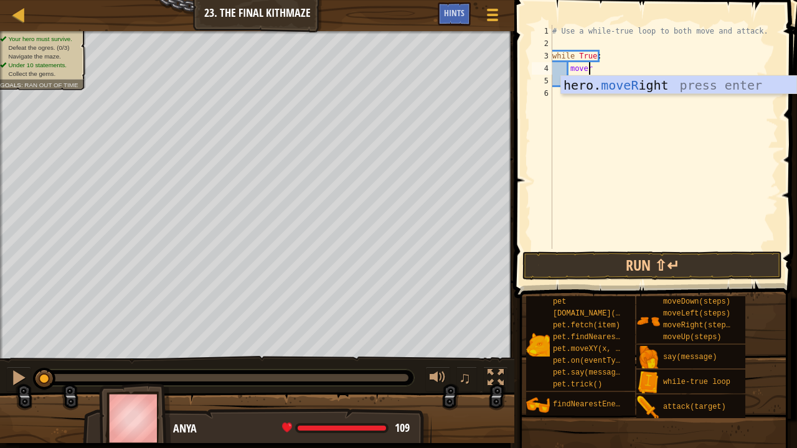
click at [620, 93] on div "hero. moveR ight press enter" at bounding box center [679, 104] width 236 height 56
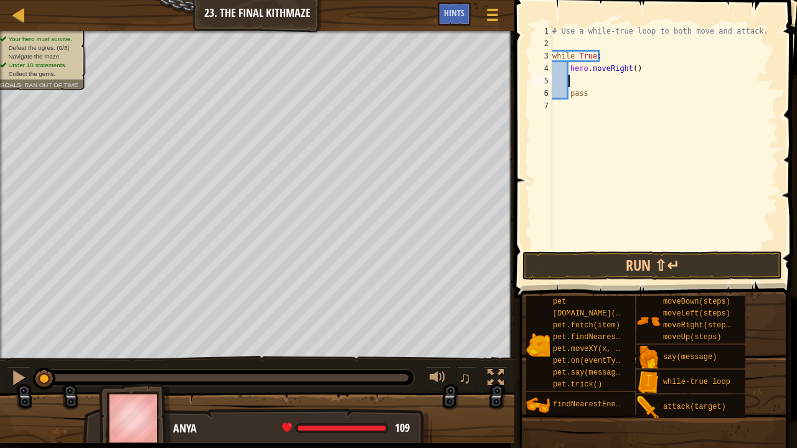
scroll to position [6, 1]
click at [629, 70] on div "# Use a while-true loop to both move and attack. while True : hero . moveRight …" at bounding box center [663, 149] width 228 height 249
type textarea "hero.moveRight(1)"
click at [575, 82] on div "# Use a while-true loop to both move and attack. while True : hero . moveRight …" at bounding box center [663, 149] width 228 height 249
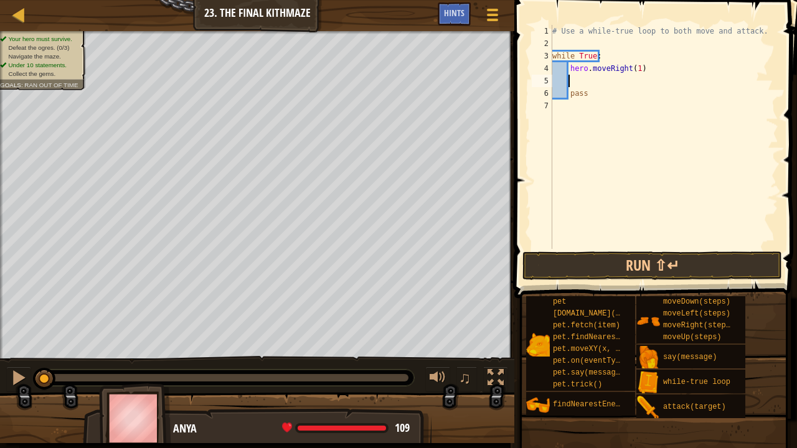
scroll to position [6, 1]
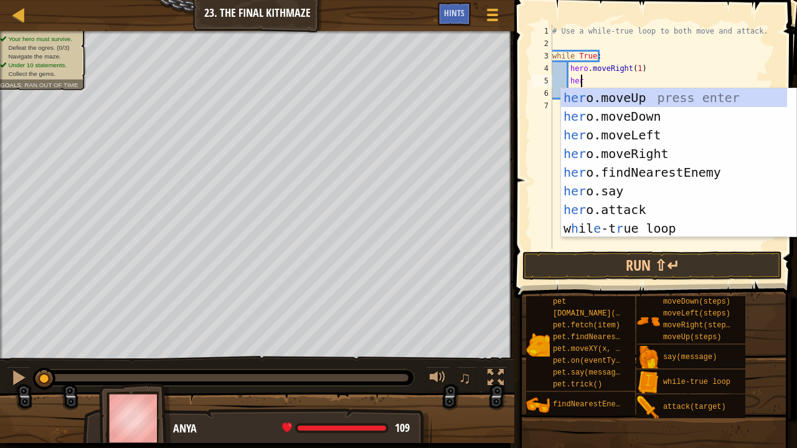
type textarea "hero"
click at [625, 100] on div "hero .moveUp press enter hero .moveDown press enter hero .moveLeft press enter …" at bounding box center [679, 181] width 236 height 187
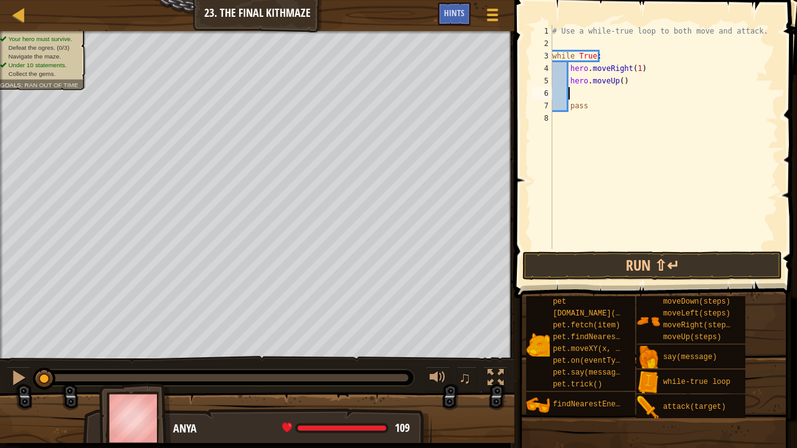
scroll to position [6, 1]
click at [617, 81] on div "# Use a while-true loop to both move and attack. while True : hero . moveRight …" at bounding box center [663, 149] width 228 height 249
click at [574, 100] on div "# Use a while-true loop to both move and attack. while True : hero . moveRight …" at bounding box center [663, 149] width 228 height 249
type textarea "pass"
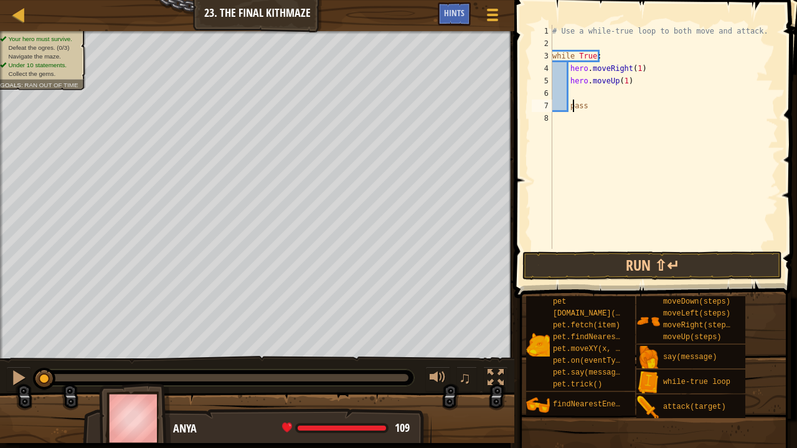
scroll to position [6, 2]
click at [571, 96] on div "# Use a while-true loop to both move and attack. while True : hero . moveRight …" at bounding box center [663, 149] width 228 height 249
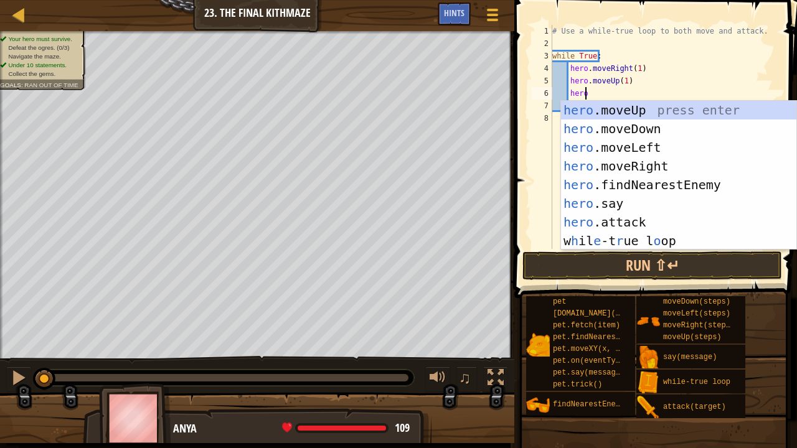
type textarea "hero."
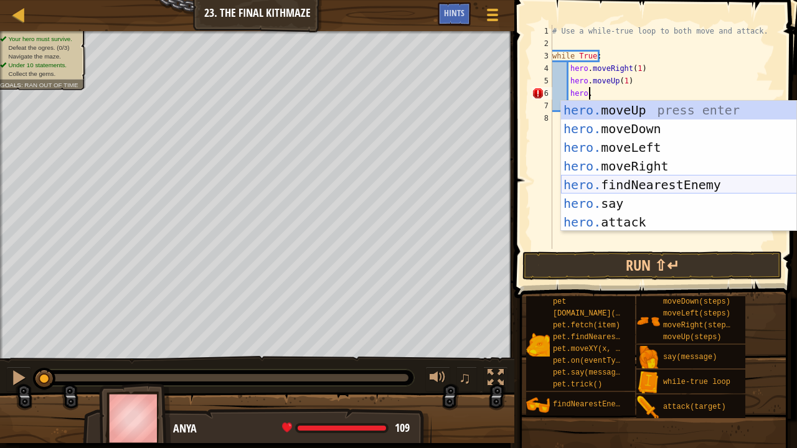
click at [630, 182] on div "hero. moveUp press enter hero. moveDown press enter hero. moveLeft press enter …" at bounding box center [679, 185] width 236 height 168
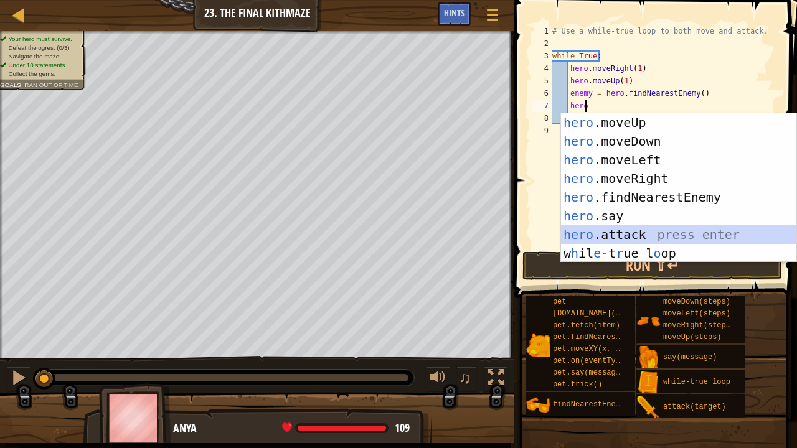
click at [612, 233] on div "hero .moveUp press enter hero .moveDown press enter hero .moveLeft press enter …" at bounding box center [679, 206] width 236 height 187
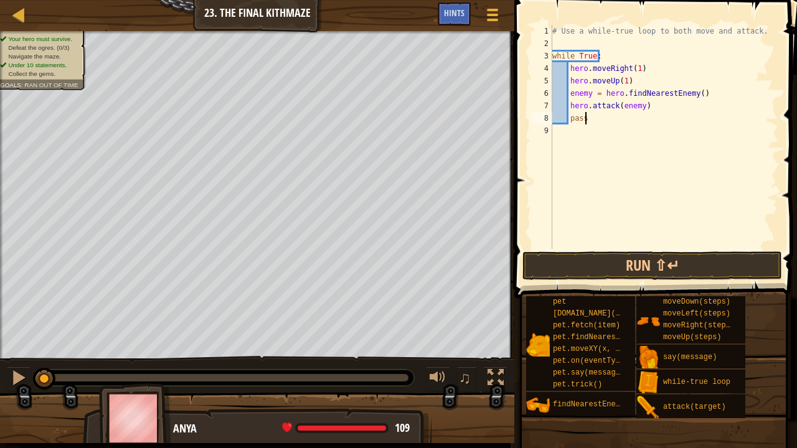
click at [590, 121] on div "# Use a while-true loop to both move and attack. while True : hero . moveRight …" at bounding box center [663, 149] width 228 height 249
click at [651, 105] on div "# Use a while-true loop to both move and attack. while True : hero . moveRight …" at bounding box center [663, 149] width 228 height 249
type textarea "hero.attack(enemy)"
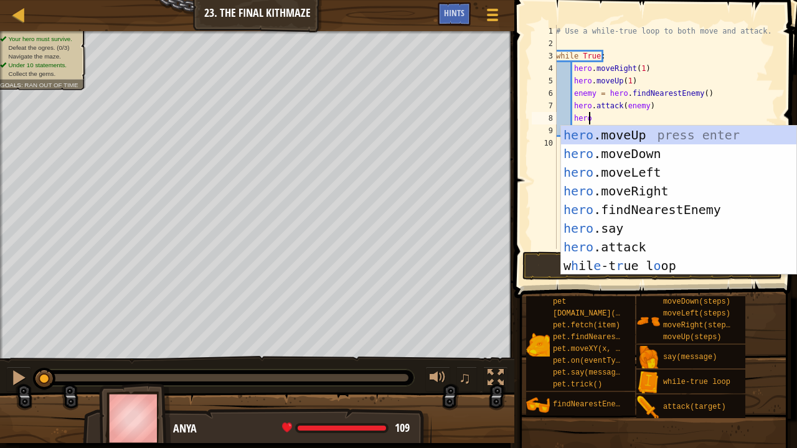
type textarea "hero."
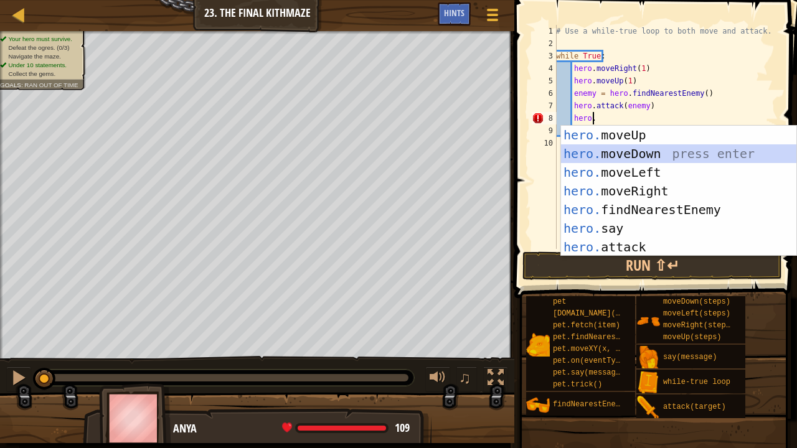
click at [627, 155] on div "hero. moveUp press enter hero. moveDown press enter hero. moveLeft press enter …" at bounding box center [679, 210] width 236 height 168
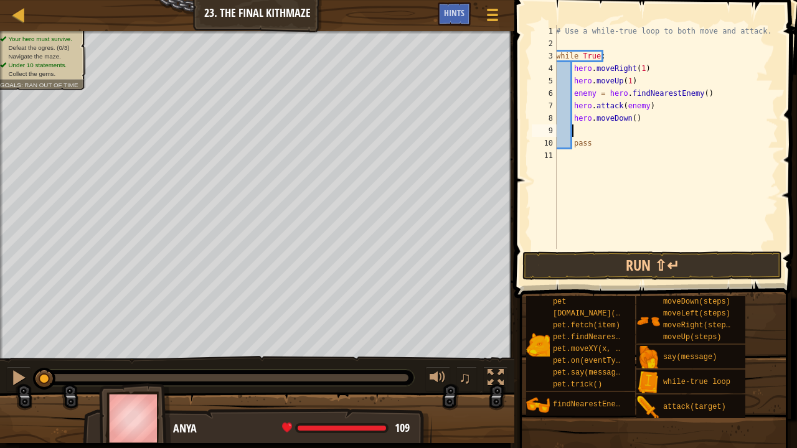
click at [630, 119] on div "# Use a while-true loop to both move and attack. while True : hero . moveRight …" at bounding box center [665, 149] width 225 height 249
type textarea "hero.moveDown(2)"
click at [584, 128] on div "# Use a while-true loop to both move and attack. while True : hero . moveRight …" at bounding box center [665, 149] width 225 height 249
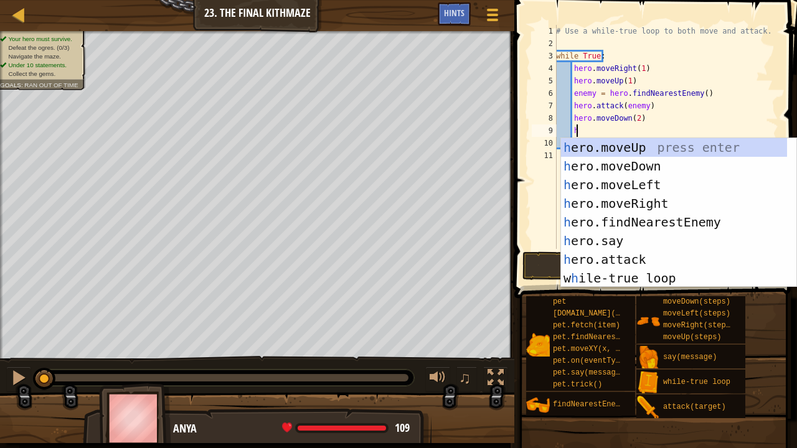
type textarea "her"
click at [601, 148] on div "her o.moveUp press enter her o.moveDown press enter her o.moveLeft press enter …" at bounding box center [674, 231] width 227 height 187
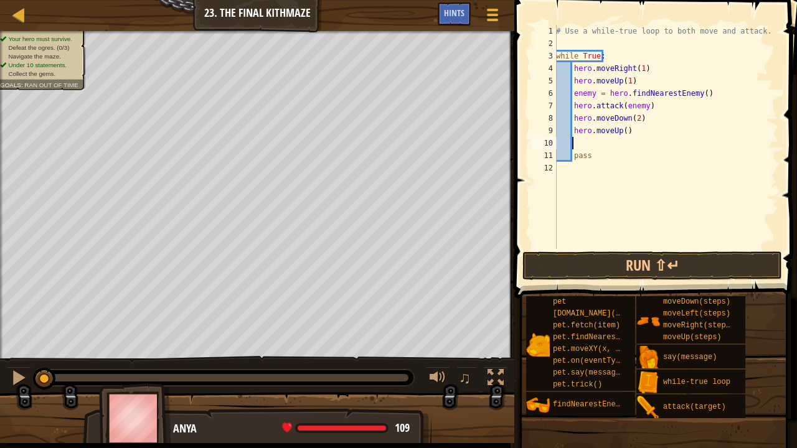
scroll to position [6, 1]
click at [620, 132] on div "# Use a while-true loop to both move and attack. while True : hero . moveRight …" at bounding box center [665, 149] width 225 height 249
type textarea "hero.moveUp(1)"
click at [581, 143] on div "# Use a while-true loop to both move and attack. while True : hero . moveRight …" at bounding box center [665, 149] width 225 height 249
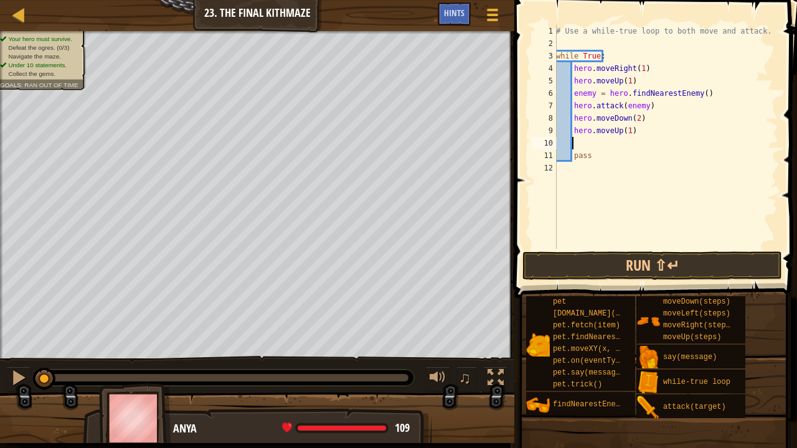
scroll to position [6, 0]
click at [598, 159] on div "# Use a while-true loop to both move and attack. while True : hero . moveRight …" at bounding box center [665, 149] width 225 height 249
type textarea "p"
click at [615, 264] on button "Run ⇧↵" at bounding box center [651, 265] width 259 height 29
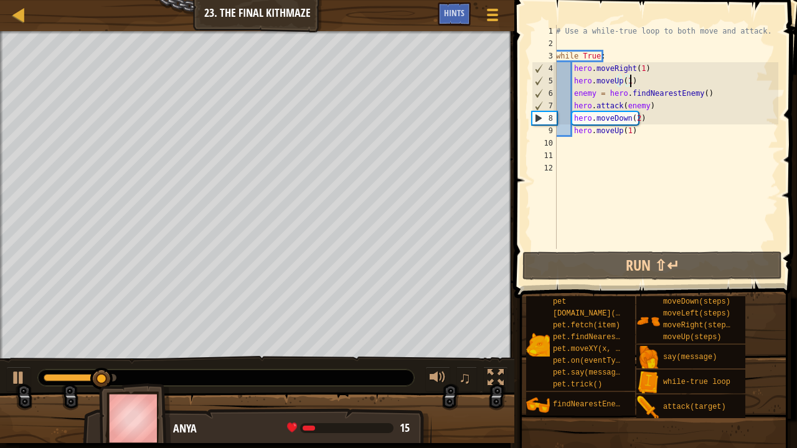
click at [630, 82] on div "# Use a while-true loop to both move and attack. while True : hero . moveRight …" at bounding box center [665, 149] width 225 height 249
type textarea "hero.moveUp(1)"
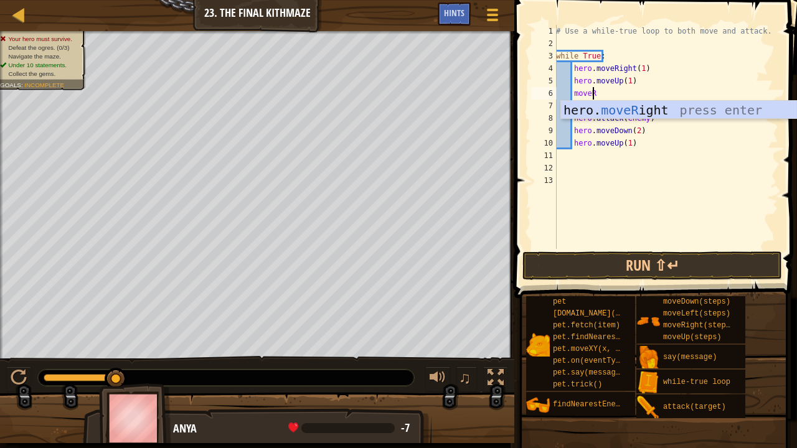
scroll to position [6, 2]
type textarea "moveRight"
click at [655, 107] on div "hero. moveRight press enter" at bounding box center [679, 129] width 236 height 56
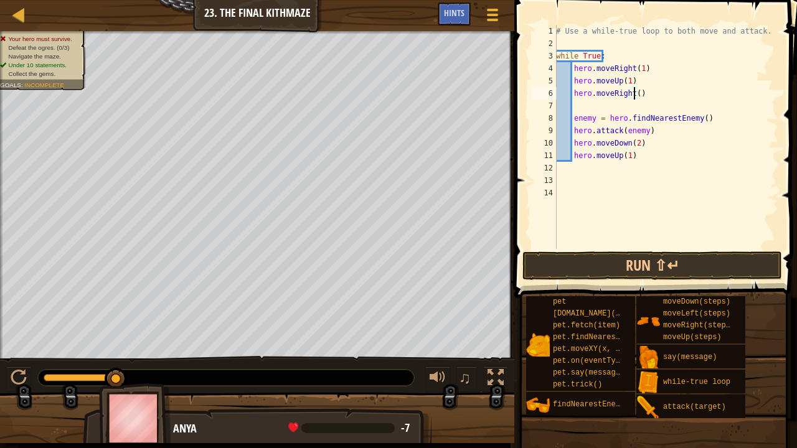
click at [635, 97] on div "# Use a while-true loop to both move and attack. while True : hero . moveRight …" at bounding box center [665, 149] width 225 height 249
type textarea "hero.moveRight(1)"
click at [586, 110] on div "# Use a while-true loop to both move and attack. while True : hero . moveRight …" at bounding box center [665, 149] width 225 height 249
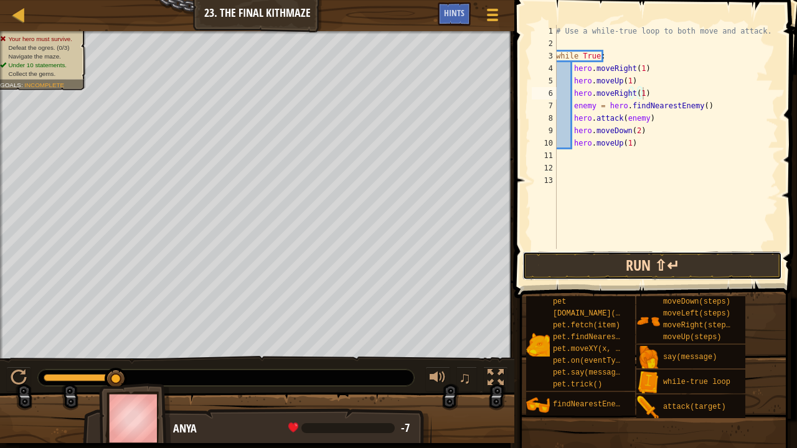
click at [606, 263] on button "Run ⇧↵" at bounding box center [651, 265] width 259 height 29
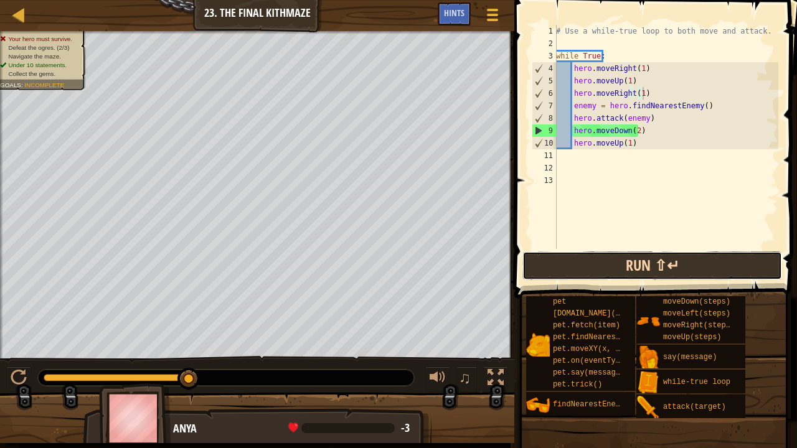
click at [597, 265] on button "Run ⇧↵" at bounding box center [651, 265] width 259 height 29
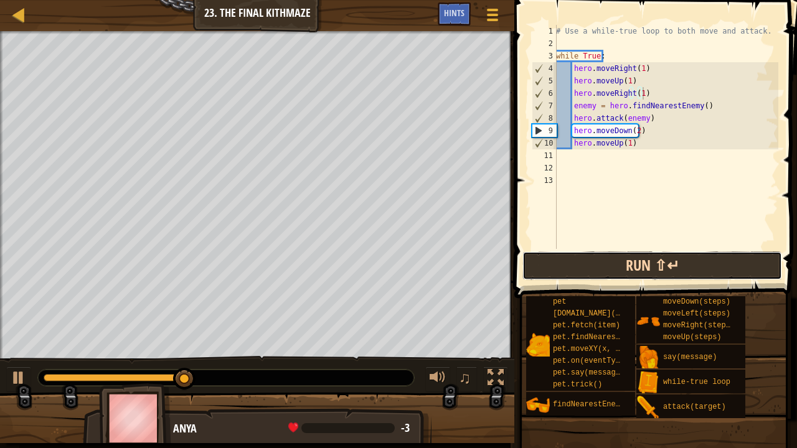
click at [597, 265] on button "Run ⇧↵" at bounding box center [651, 265] width 259 height 29
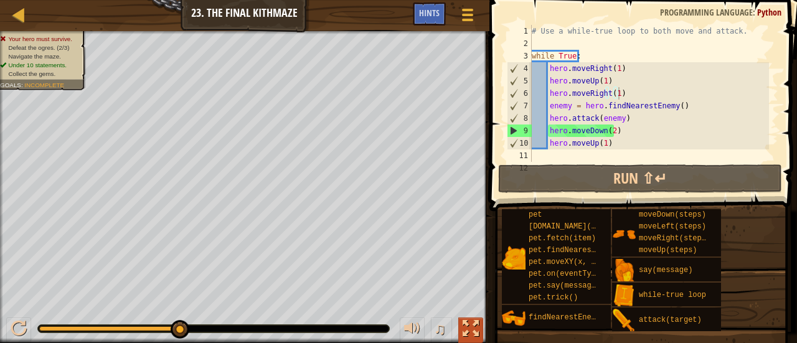
click at [468, 320] on div at bounding box center [470, 328] width 16 height 16
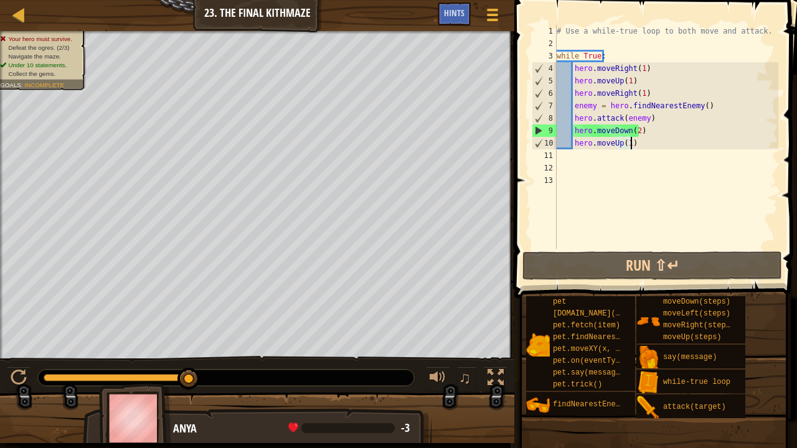
click at [648, 142] on div "# Use a while-true loop to both move and attack. while True : hero . moveRight …" at bounding box center [666, 149] width 224 height 249
click at [638, 68] on div "# Use a while-true loop to both move and attack. while True : hero . moveRight …" at bounding box center [666, 149] width 224 height 249
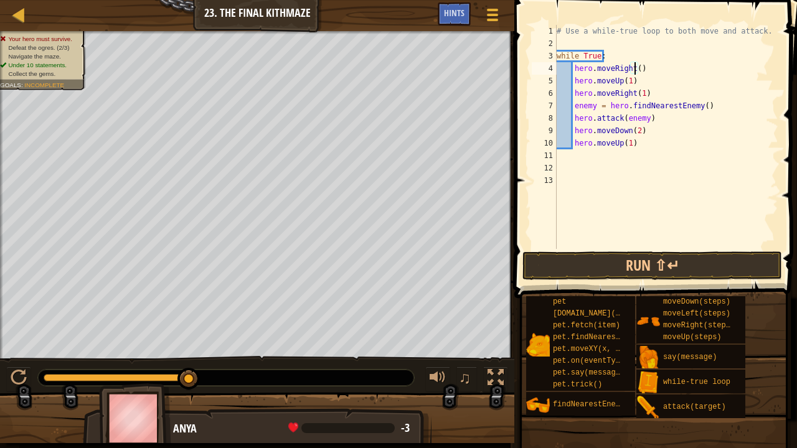
click at [625, 76] on div "# Use a while-true loop to both move and attack. while True : hero . moveRight …" at bounding box center [666, 149] width 224 height 249
click at [638, 95] on div "# Use a while-true loop to both move and attack. while True : hero . moveRight …" at bounding box center [666, 149] width 224 height 249
click at [632, 129] on div "# Use a while-true loop to both move and attack. while True : hero . moveRight …" at bounding box center [666, 149] width 224 height 249
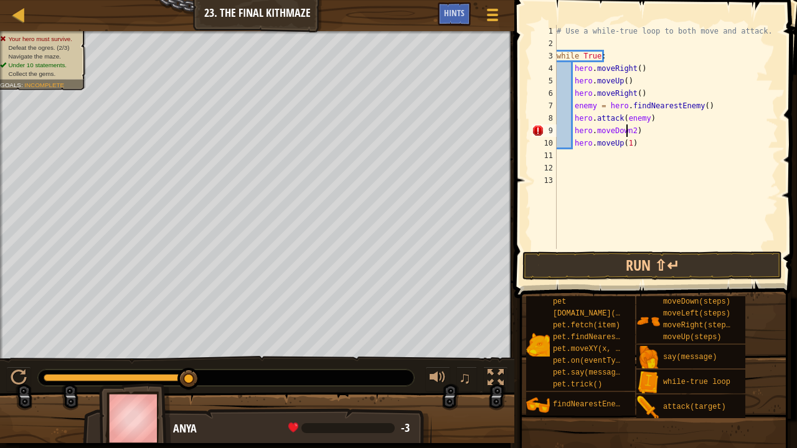
scroll to position [6, 6]
click at [625, 141] on div "# Use a while-true loop to both move and attack. while True : hero . moveRight …" at bounding box center [666, 149] width 224 height 249
click at [630, 134] on div "# Use a while-true loop to both move and attack. while True : hero . moveRight …" at bounding box center [666, 149] width 224 height 249
type textarea "hero.moveDown(2)"
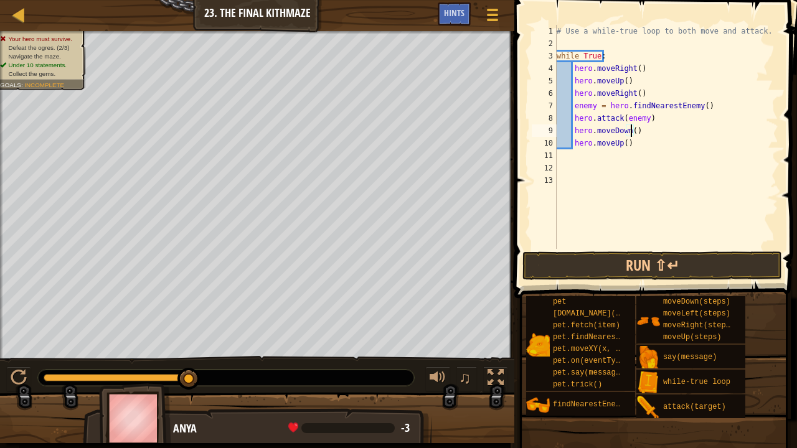
scroll to position [6, 6]
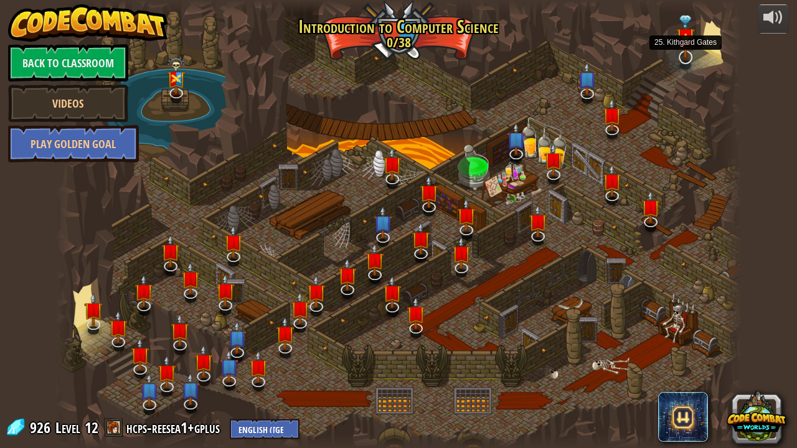
click at [683, 55] on img at bounding box center [685, 37] width 19 height 44
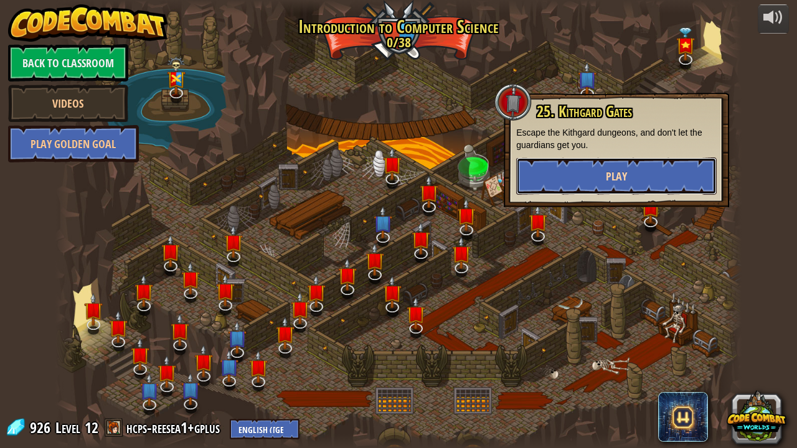
click at [620, 189] on button "Play" at bounding box center [616, 175] width 200 height 37
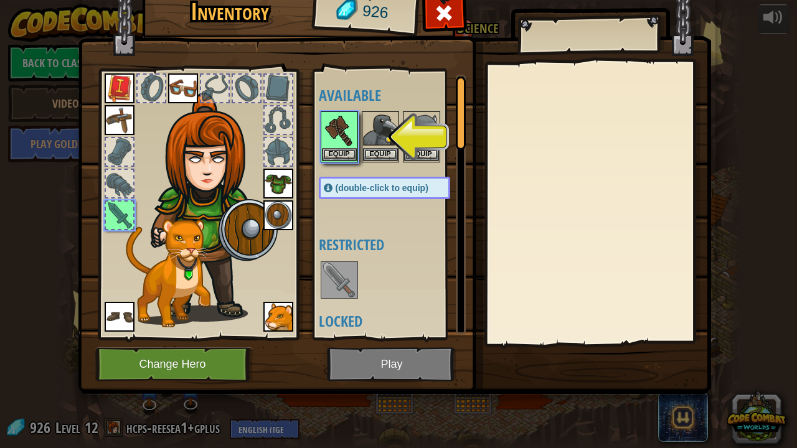
click at [372, 342] on img at bounding box center [394, 168] width 633 height 452
click at [447, 7] on span at bounding box center [444, 13] width 20 height 20
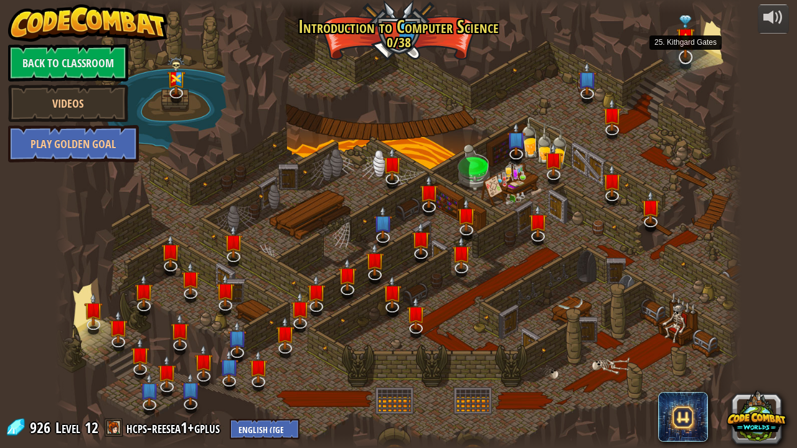
click at [687, 58] on img at bounding box center [685, 37] width 19 height 44
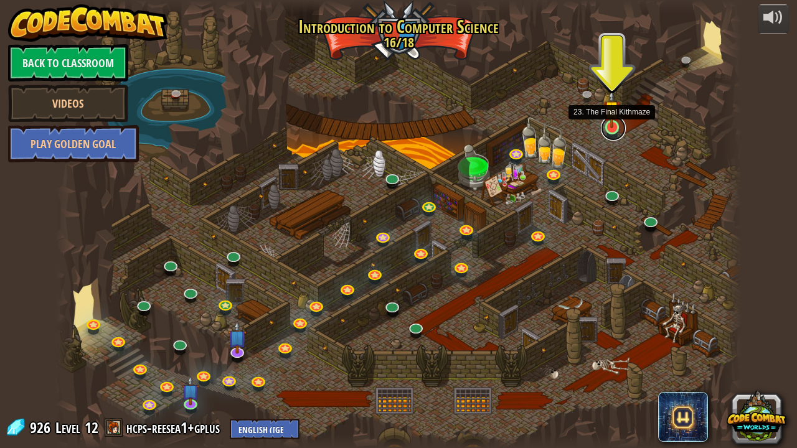
click at [605, 129] on link at bounding box center [613, 128] width 25 height 25
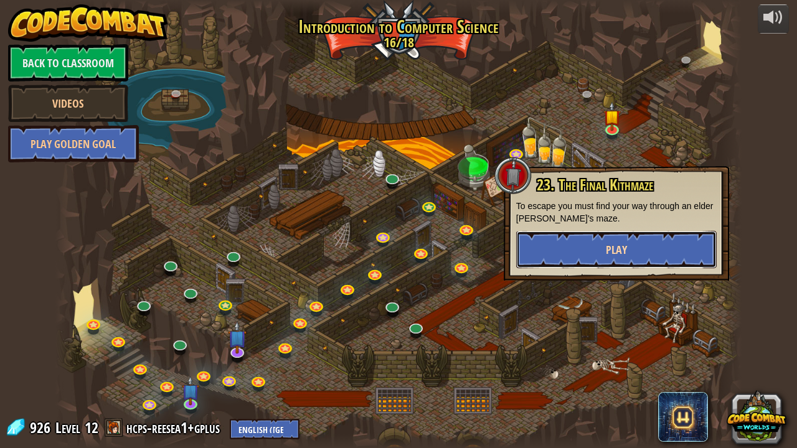
click at [607, 243] on span "Play" at bounding box center [615, 250] width 21 height 16
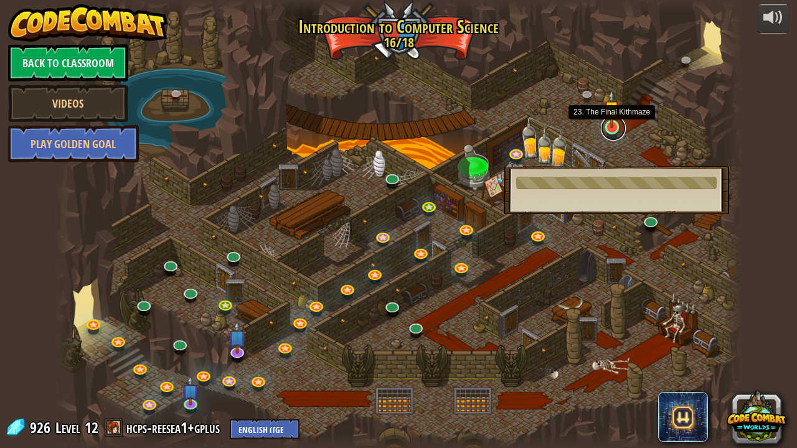
click at [607, 133] on link at bounding box center [613, 128] width 25 height 25
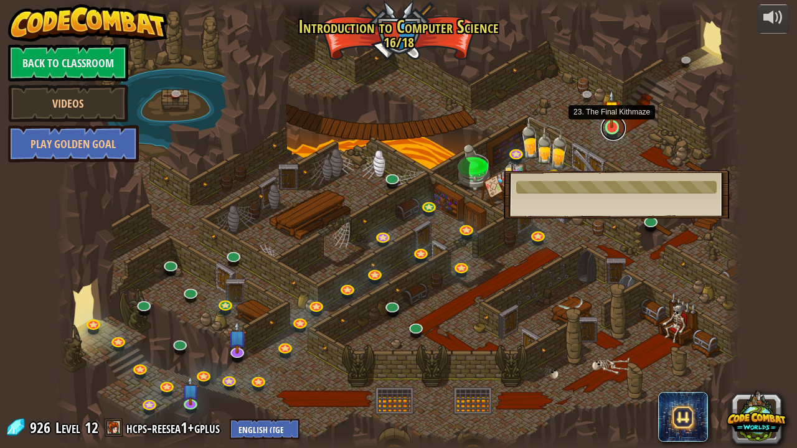
click at [607, 133] on link at bounding box center [613, 128] width 25 height 25
click at [515, 288] on div at bounding box center [398, 224] width 686 height 448
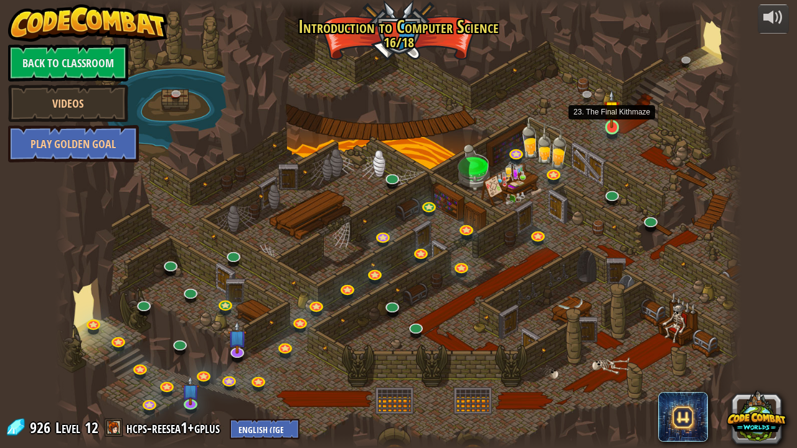
click at [605, 128] on img at bounding box center [611, 109] width 17 height 39
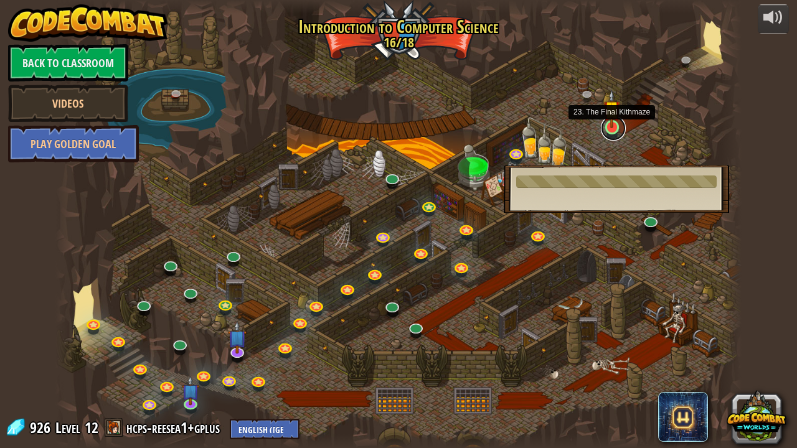
click at [619, 131] on link at bounding box center [613, 128] width 25 height 25
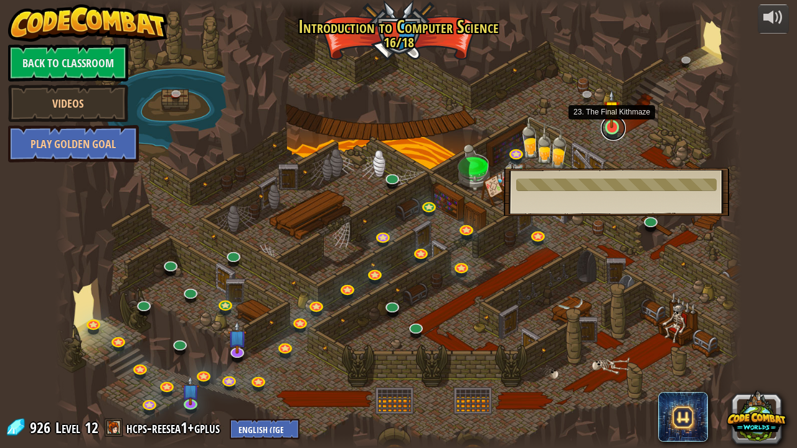
click at [619, 131] on link at bounding box center [613, 128] width 25 height 25
click at [609, 126] on img at bounding box center [611, 109] width 17 height 39
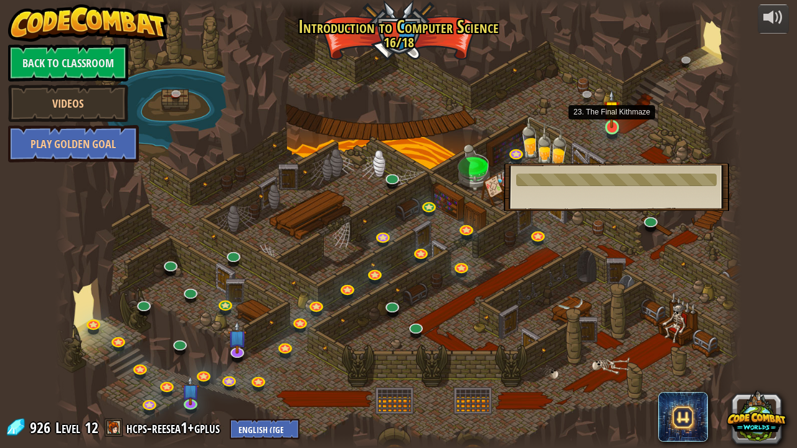
click at [609, 126] on img at bounding box center [611, 109] width 17 height 39
